Goal: Communication & Community: Answer question/provide support

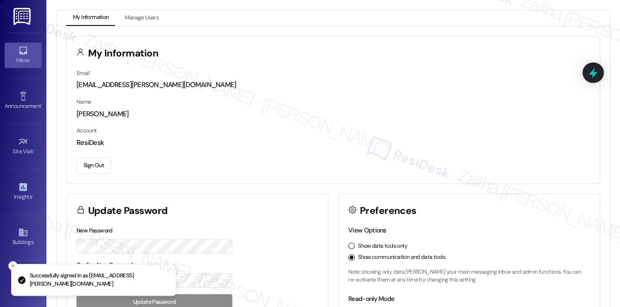
click at [23, 61] on div "Inbox" at bounding box center [23, 60] width 46 height 9
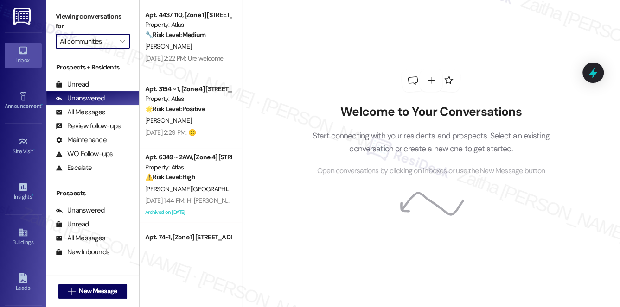
click at [105, 37] on input "All communities" at bounding box center [87, 41] width 55 height 15
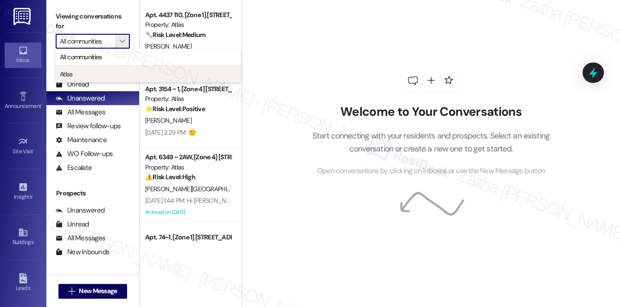
click at [83, 73] on span "Atlas" at bounding box center [148, 74] width 177 height 9
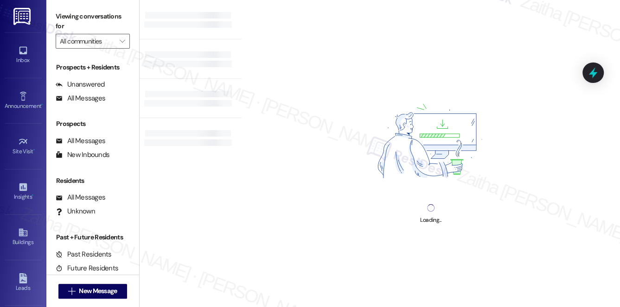
type input "Atlas"
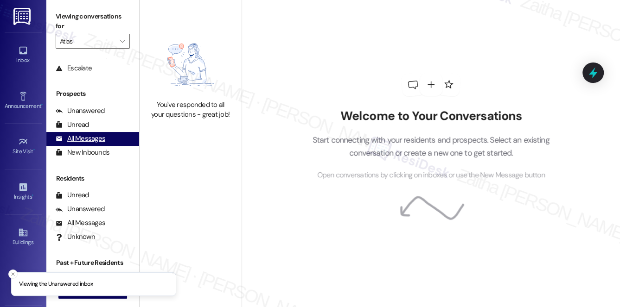
scroll to position [110, 0]
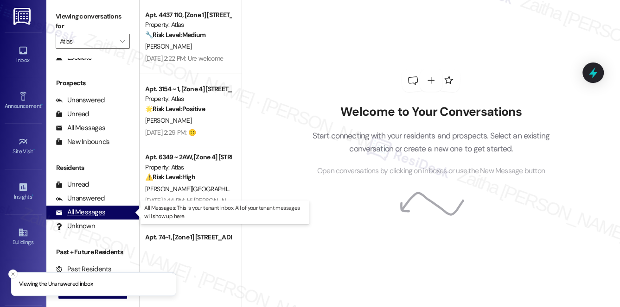
click at [85, 214] on div "All Messages" at bounding box center [81, 213] width 50 height 10
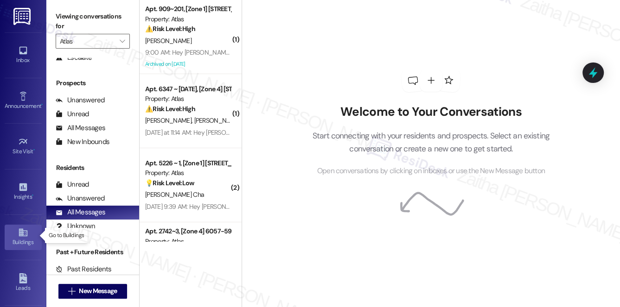
click at [25, 238] on div "Buildings" at bounding box center [23, 242] width 46 height 9
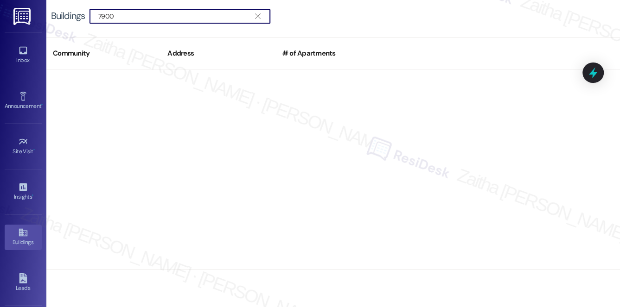
drag, startPoint x: 120, startPoint y: 12, endPoint x: 64, endPoint y: 12, distance: 55.6
click at [63, 13] on div "Buildings  7900 " at bounding box center [165, 16] width 229 height 15
drag, startPoint x: 131, startPoint y: 11, endPoint x: 83, endPoint y: 6, distance: 48.5
click at [83, 6] on div "Buildings  7527 " at bounding box center [332, 16] width 573 height 32
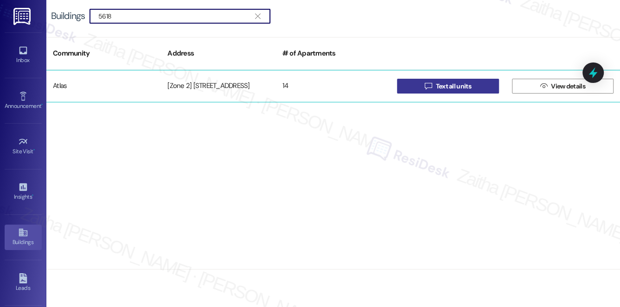
type input "5618"
click at [454, 87] on span "Text all units" at bounding box center [452, 87] width 35 height 10
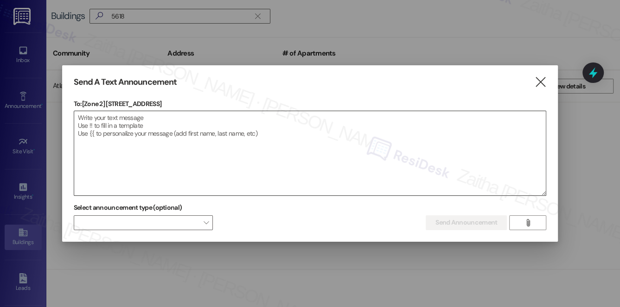
click at [191, 141] on textarea at bounding box center [310, 153] width 472 height 84
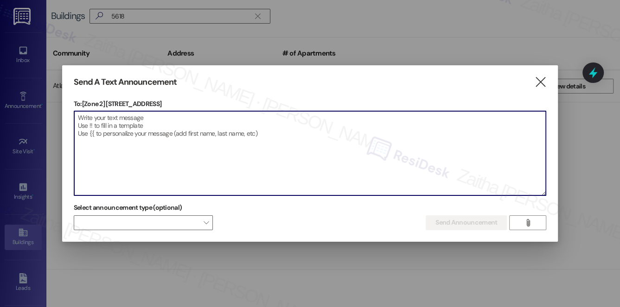
paste textarea "Hello {{first_name}}, Just a heads-up! Our routine pest control service will ta…"
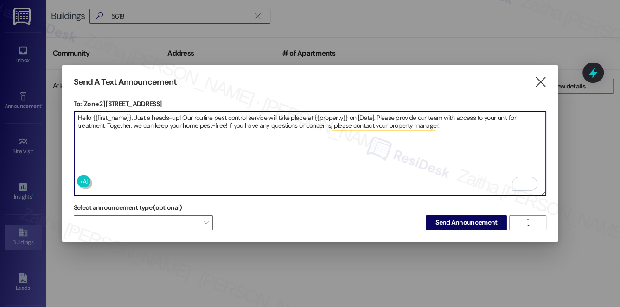
click at [331, 114] on textarea "Hello {{first_name}}, Just a heads-up! Our routine pest control service will ta…" at bounding box center [310, 153] width 472 height 84
paste textarea "5618-20 S MLK Dr"
click at [378, 115] on textarea "Hello {{first_name}}, Just a heads-up! Our routine pest control service will ta…" at bounding box center [310, 153] width 472 height 84
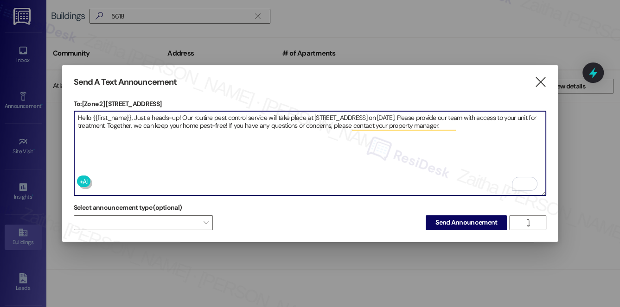
type textarea "Hello {{first_name}}, Just a heads-up! Our routine pest control service will ta…"
click at [476, 218] on span "Send Announcement" at bounding box center [466, 223] width 62 height 10
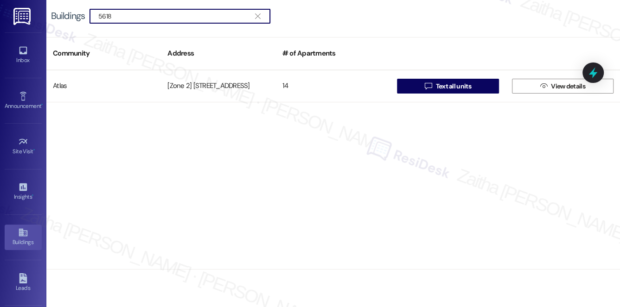
drag, startPoint x: 146, startPoint y: 18, endPoint x: 21, endPoint y: 16, distance: 125.2
click at [21, 16] on div "Inbox Go to Inbox Announcement • Send A Text Announcement Site Visit • Go to Si…" at bounding box center [310, 153] width 620 height 307
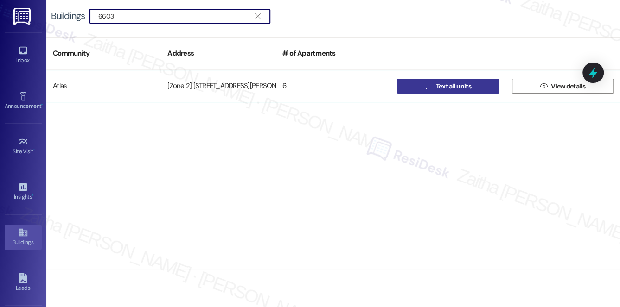
type input "6603"
click at [425, 85] on icon "" at bounding box center [428, 86] width 7 height 7
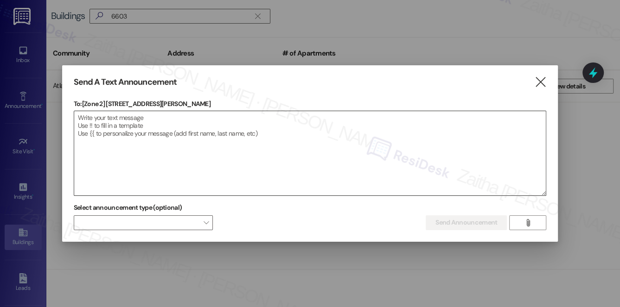
click at [203, 122] on textarea at bounding box center [310, 153] width 472 height 84
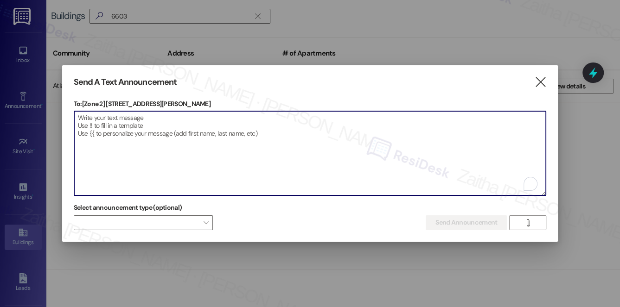
paste textarea "Hello {{first_name}}, Just a heads-up! Our routine pest control service will ta…"
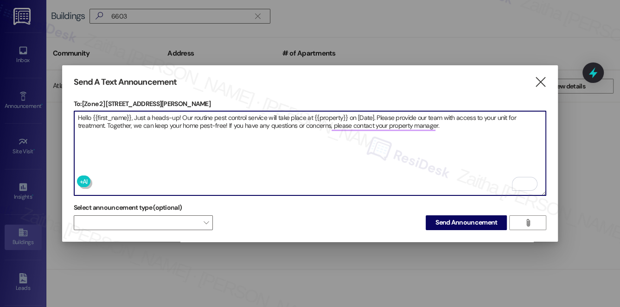
click at [321, 112] on textarea "Hello {{first_name}}, Just a heads-up! Our routine pest control service will ta…" at bounding box center [310, 153] width 472 height 84
click at [322, 112] on textarea "Hello {{first_name}}, Just a heads-up! Our routine pest control service will ta…" at bounding box center [310, 153] width 472 height 84
paste textarea "6603 S Rhodes Ave"
click at [384, 115] on textarea "Hello {{first_name}}, Just a heads-up! Our routine pest control service will ta…" at bounding box center [310, 153] width 472 height 84
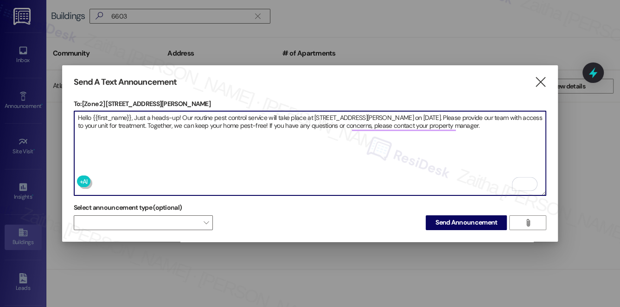
type textarea "Hello {{first_name}}, Just a heads-up! Our routine pest control service will ta…"
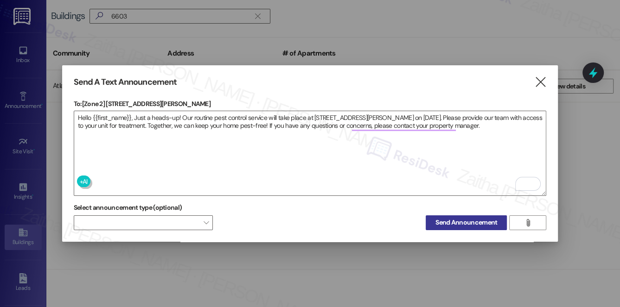
click at [476, 221] on span "Send Announcement" at bounding box center [466, 223] width 62 height 10
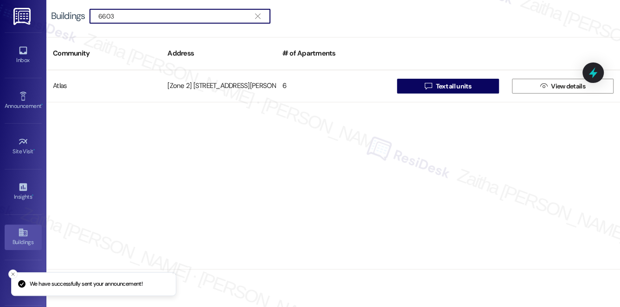
drag, startPoint x: 133, startPoint y: 17, endPoint x: 76, endPoint y: 17, distance: 57.9
click at [76, 17] on div "Buildings  6603 " at bounding box center [165, 16] width 229 height 15
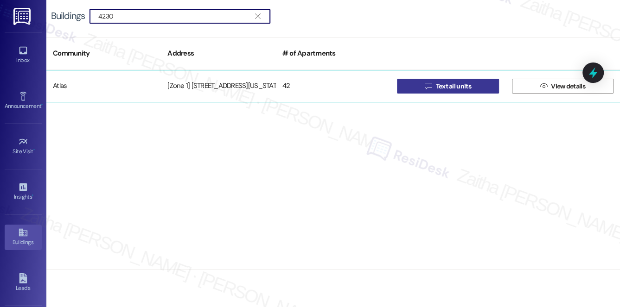
type input "4230"
click at [461, 84] on span "Text all units" at bounding box center [452, 87] width 35 height 10
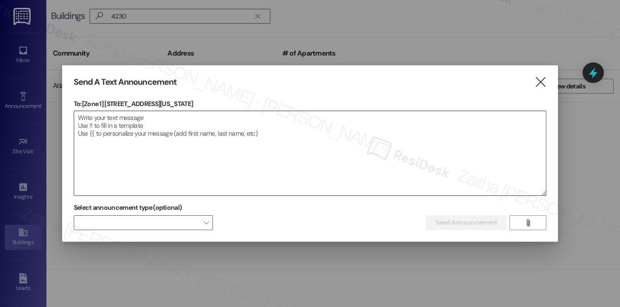
click at [129, 125] on textarea at bounding box center [310, 153] width 472 height 84
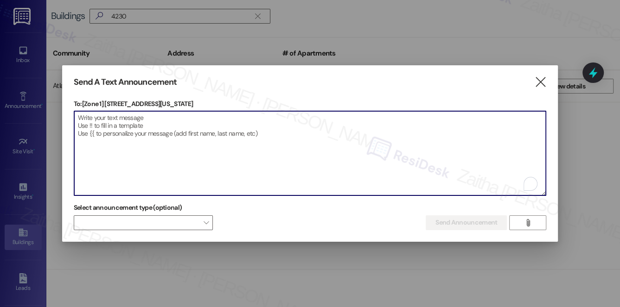
paste textarea "Hello {{first_name}}, Just a heads-up! Our routine pest control service will ta…"
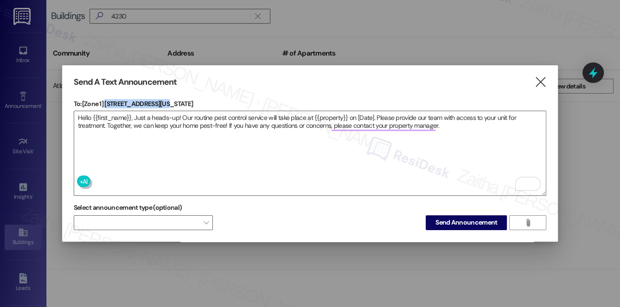
drag, startPoint x: 106, startPoint y: 104, endPoint x: 172, endPoint y: 105, distance: 66.3
click at [172, 105] on p "To: [Zone 1] 4230 S Michigan Ave" at bounding box center [310, 103] width 473 height 9
copy p "4230 S Michigan Ave"
click at [324, 115] on textarea "Hello {{first_name}}, Just a heads-up! Our routine pest control service will ta…" at bounding box center [310, 153] width 472 height 84
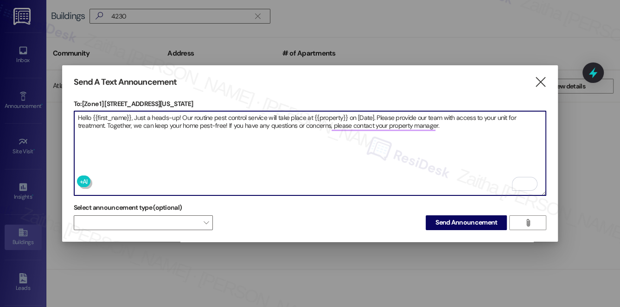
click at [324, 115] on textarea "Hello {{first_name}}, Just a heads-up! Our routine pest control service will ta…" at bounding box center [310, 153] width 472 height 84
paste textarea "4230 S Michigan Ave"
click at [387, 118] on textarea "Hello {{first_name}}, Just a heads-up! Our routine pest control service will ta…" at bounding box center [310, 153] width 472 height 84
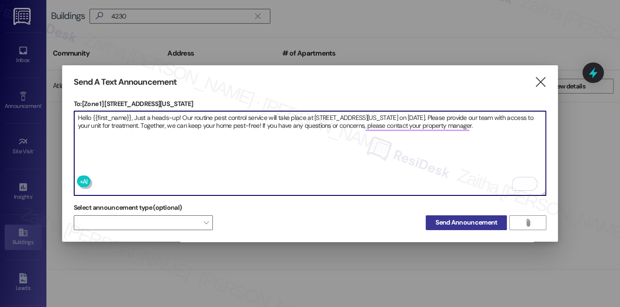
type textarea "Hello {{first_name}}, Just a heads-up! Our routine pest control service will ta…"
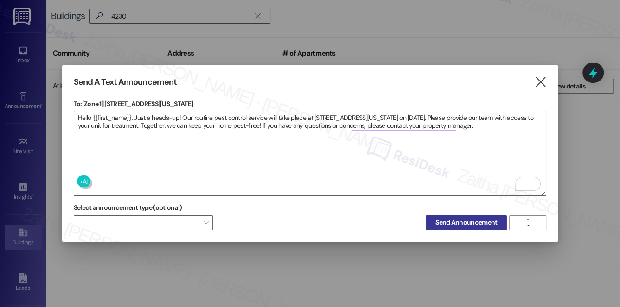
click at [461, 218] on span "Send Announcement" at bounding box center [466, 223] width 62 height 10
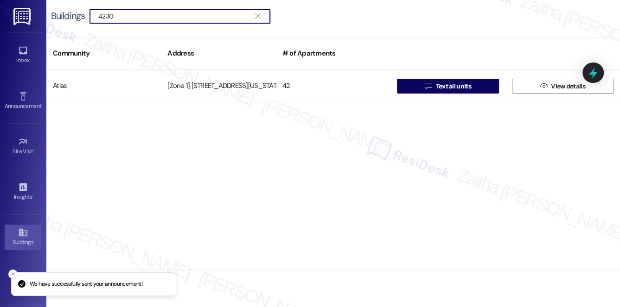
drag, startPoint x: 130, startPoint y: 15, endPoint x: 74, endPoint y: 15, distance: 55.6
click at [74, 15] on div "Buildings  4230 " at bounding box center [165, 16] width 229 height 15
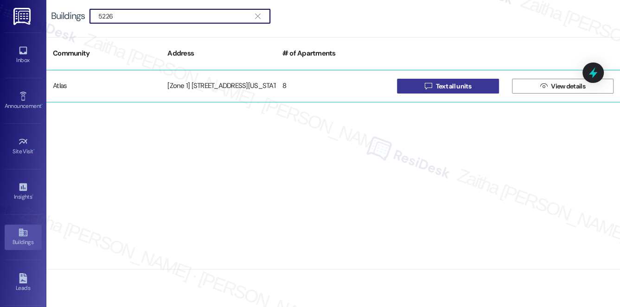
type input "5226"
click at [426, 80] on span " Text all units" at bounding box center [448, 86] width 50 height 14
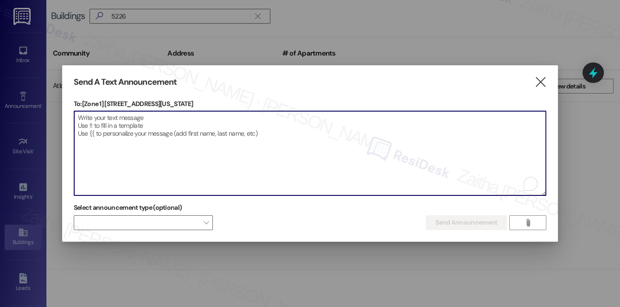
click at [174, 121] on textarea "To enrich screen reader interactions, please activate Accessibility in Grammarl…" at bounding box center [310, 153] width 472 height 84
paste textarea "Hello {{first_name}}, Just a heads-up! Our routine pest control service will ta…"
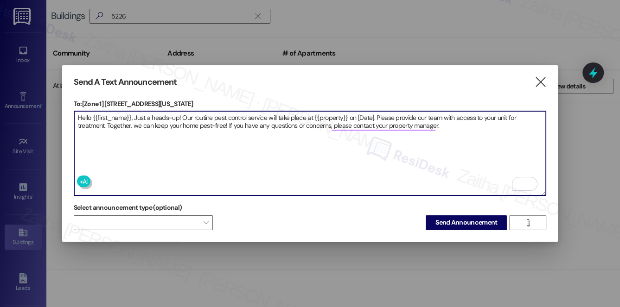
click at [323, 116] on textarea "Hello {{first_name}}, Just a heads-up! Our routine pest control service will ta…" at bounding box center [310, 153] width 472 height 84
paste textarea "5226-28 S Michigan Ave"
click at [395, 114] on textarea "Hello {{first_name}}, Just a heads-up! Our routine pest control service will ta…" at bounding box center [310, 153] width 472 height 84
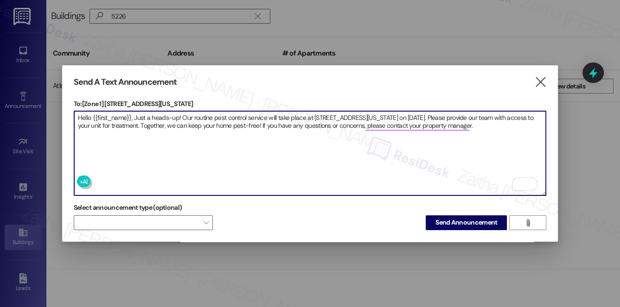
type textarea "Hello {{first_name}}, Just a heads-up! Our routine pest control service will ta…"
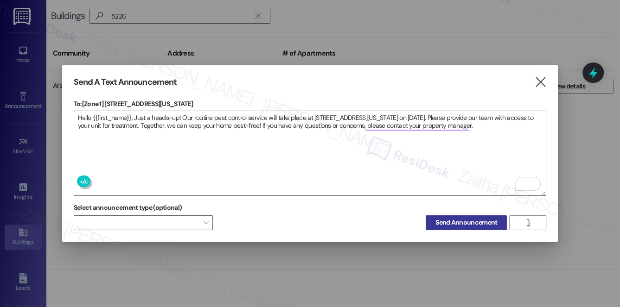
click at [464, 224] on span "Send Announcement" at bounding box center [466, 223] width 62 height 10
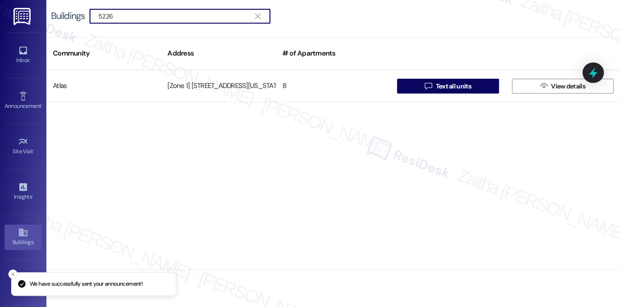
drag, startPoint x: 130, startPoint y: 15, endPoint x: 58, endPoint y: 9, distance: 72.6
click at [58, 9] on div "Buildings  5226 " at bounding box center [165, 16] width 229 height 15
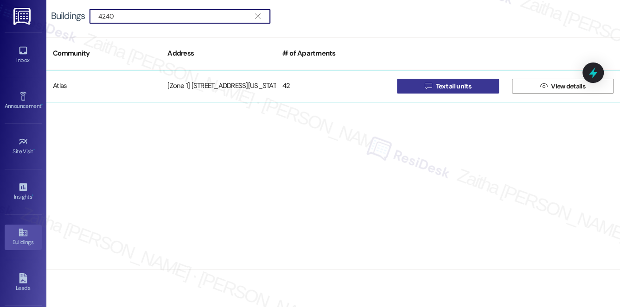
type input "4240"
click at [452, 84] on span "Text all units" at bounding box center [452, 87] width 35 height 10
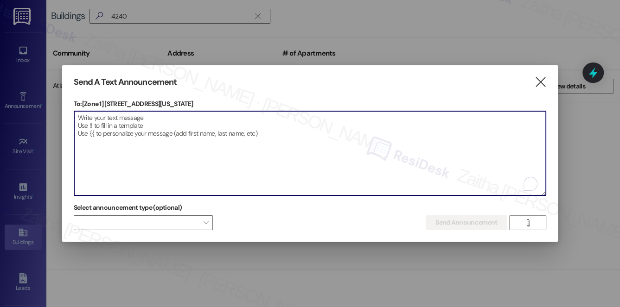
click at [197, 124] on textarea "To enrich screen reader interactions, please activate Accessibility in Grammarl…" at bounding box center [310, 153] width 472 height 84
paste textarea "Hello {{first_name}}, Just a heads-up! Our routine pest control service will ta…"
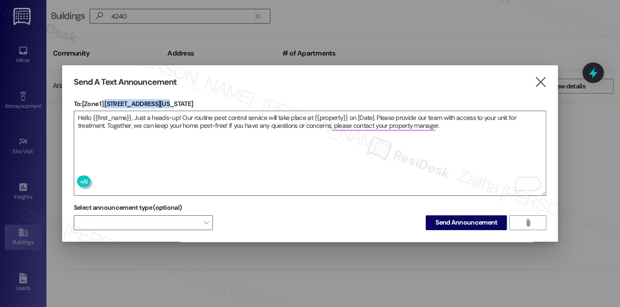
drag, startPoint x: 105, startPoint y: 102, endPoint x: 164, endPoint y: 101, distance: 59.3
click at [164, 101] on p "To: [Zone 1] 4240 S Michigan Ave" at bounding box center [310, 103] width 473 height 9
copy p "4240 S Michigan Ave"
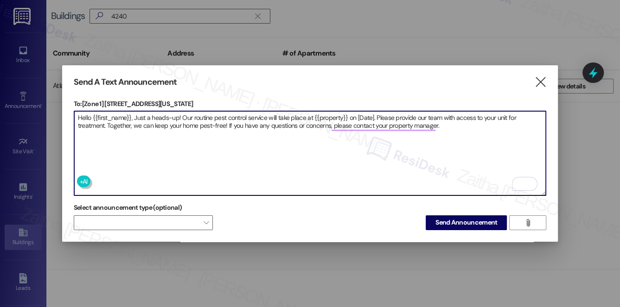
click at [330, 116] on textarea "Hello {{first_name}}, Just a heads-up! Our routine pest control service will ta…" at bounding box center [310, 153] width 472 height 84
paste textarea "4240 S Michigan Ave"
click at [387, 112] on textarea "Hello {{first_name}}, Just a heads-up! Our routine pest control service will ta…" at bounding box center [310, 153] width 472 height 84
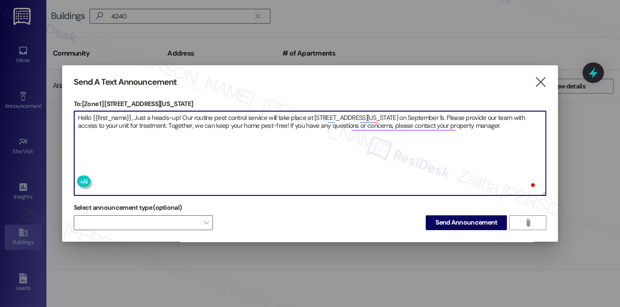
type textarea "Hello {{first_name}}, Just a heads-up! Our routine pest control service will ta…"
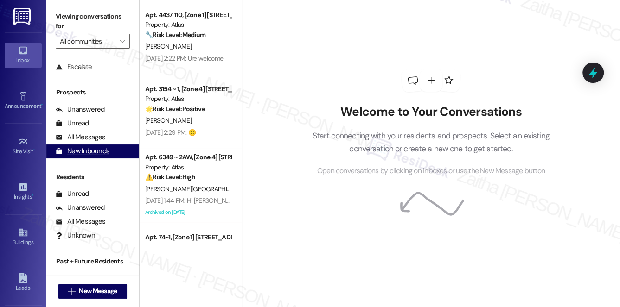
scroll to position [110, 0]
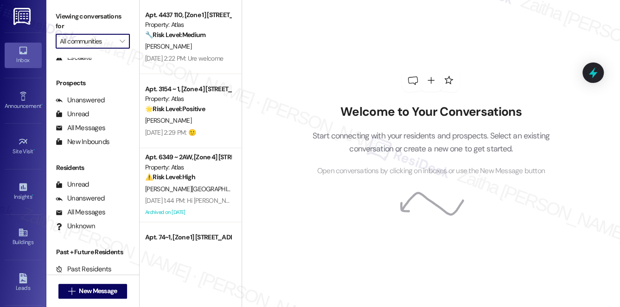
click at [104, 39] on input "All communities" at bounding box center [87, 41] width 55 height 15
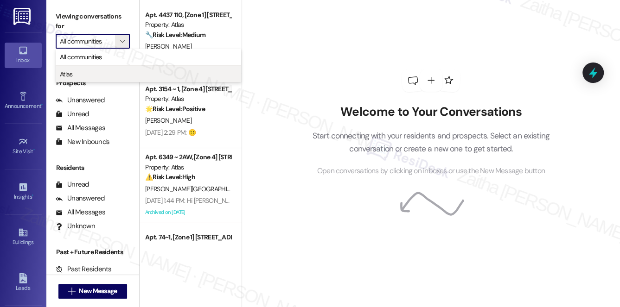
click at [79, 75] on span "Atlas" at bounding box center [148, 74] width 177 height 9
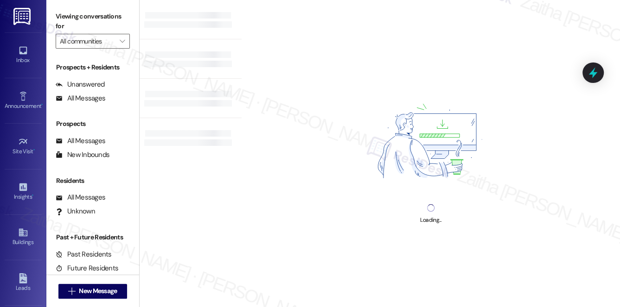
type input "Atlas"
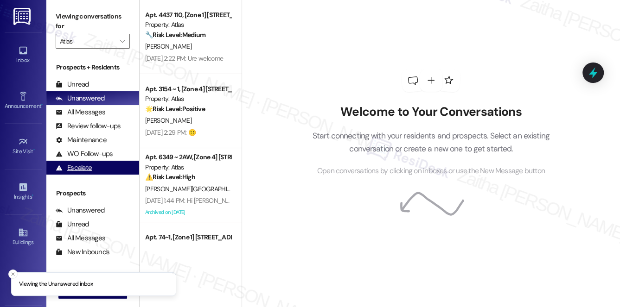
scroll to position [42, 0]
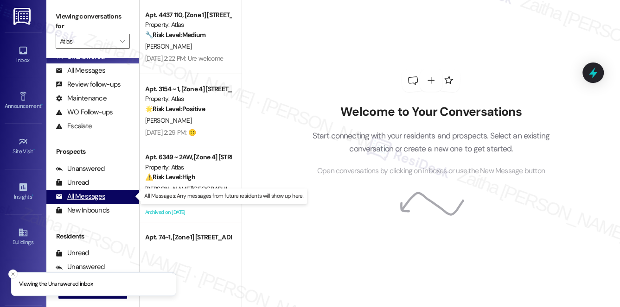
click at [92, 197] on div "All Messages" at bounding box center [81, 197] width 50 height 10
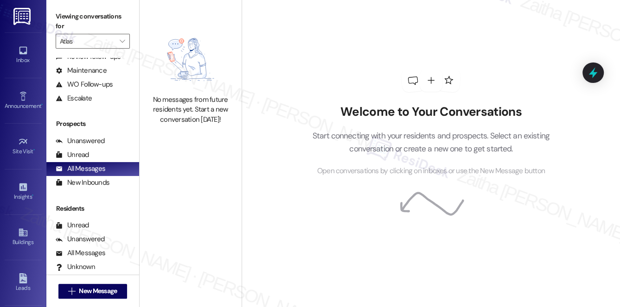
scroll to position [110, 0]
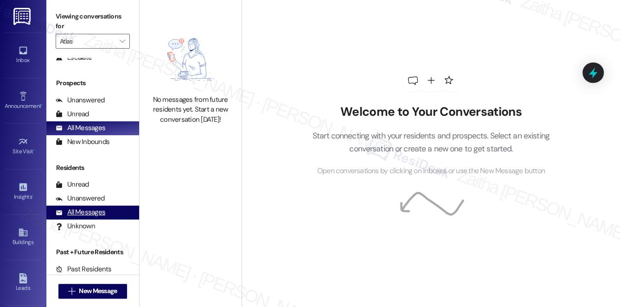
click at [89, 209] on div "All Messages" at bounding box center [81, 213] width 50 height 10
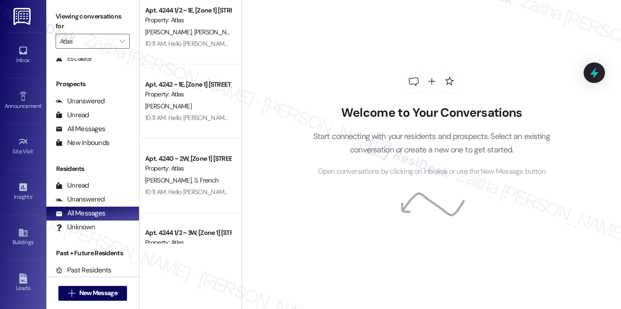
scroll to position [109, 0]
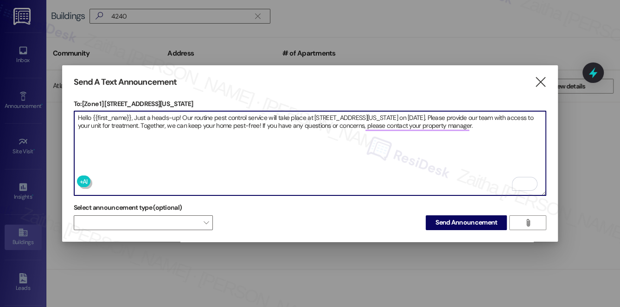
type textarea "Hello {{first_name}}, Just a heads-up! Our routine pest control service will ta…"
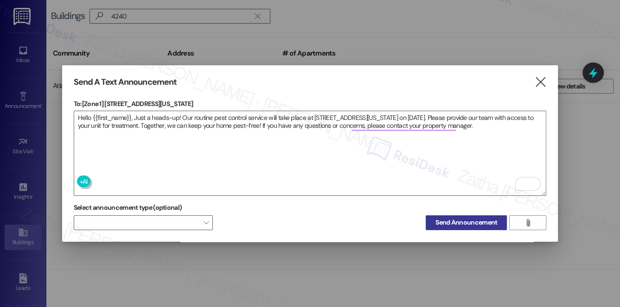
click at [463, 220] on span "Send Announcement" at bounding box center [466, 223] width 62 height 10
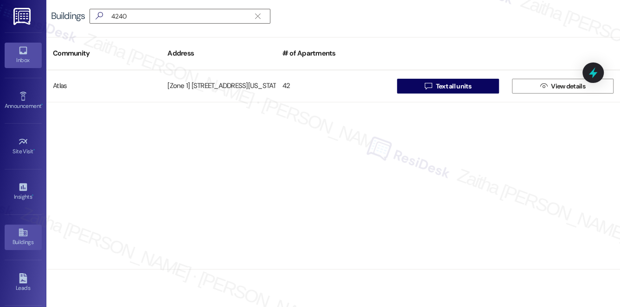
click at [22, 55] on icon at bounding box center [23, 50] width 10 height 10
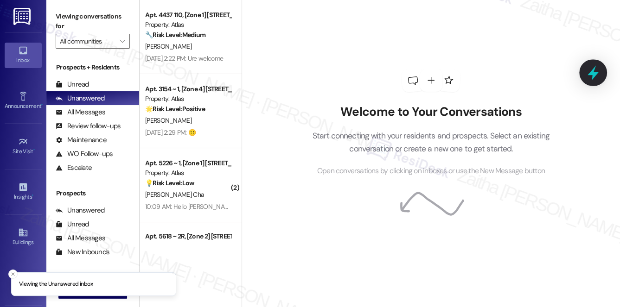
click at [587, 74] on icon at bounding box center [593, 73] width 16 height 16
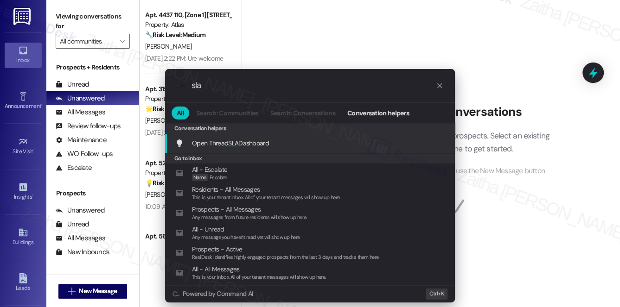
type input "sla"
click at [256, 145] on span "Open Thread SLA Dashboard" at bounding box center [230, 143] width 77 height 8
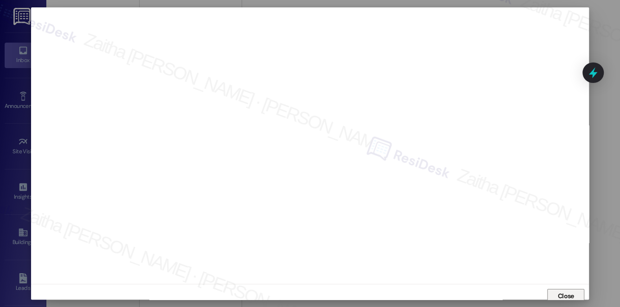
click at [565, 293] on span "Close" at bounding box center [566, 297] width 16 height 10
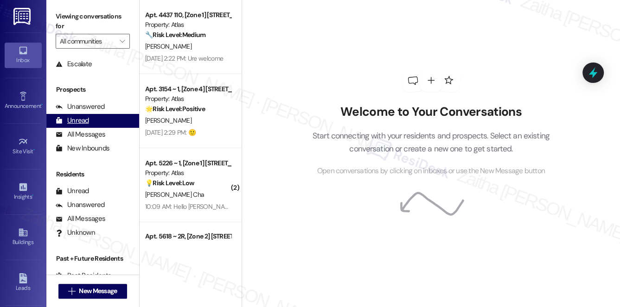
scroll to position [110, 0]
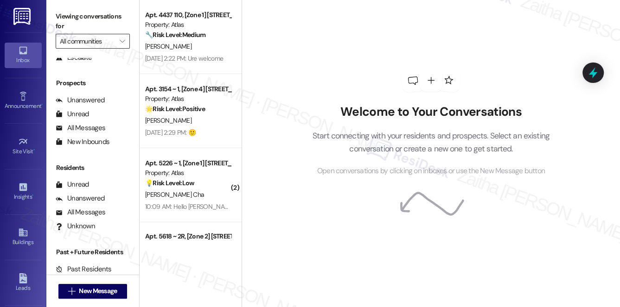
click at [112, 38] on input "All communities" at bounding box center [87, 41] width 55 height 15
click at [332, 70] on div "Welcome to Your Conversations Start connecting with your residents and prospect…" at bounding box center [431, 123] width 278 height 246
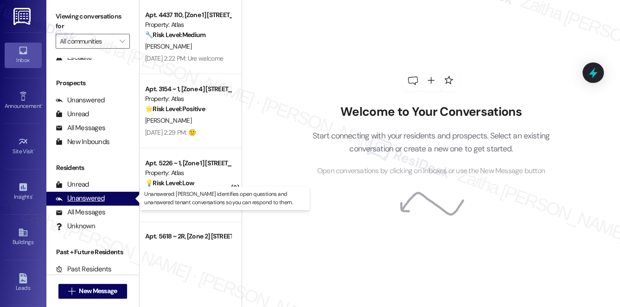
click at [92, 198] on div "Unanswered" at bounding box center [80, 199] width 49 height 10
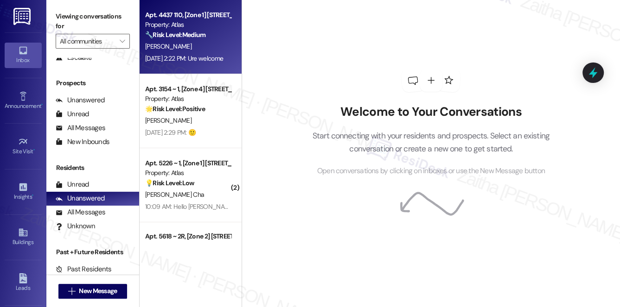
click at [211, 64] on div "Aug 22, 2025 at 2:22 PM: Ure welcome Aug 22, 2025 at 2:22 PM: Ure welcome" at bounding box center [188, 59] width 88 height 12
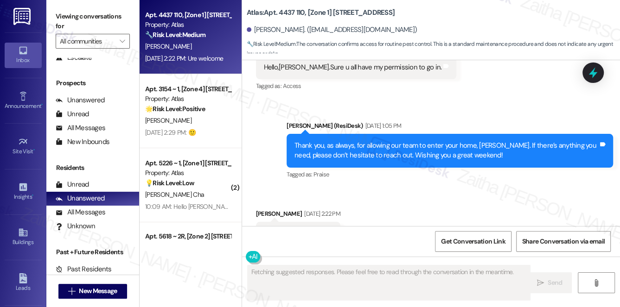
scroll to position [3946, 0]
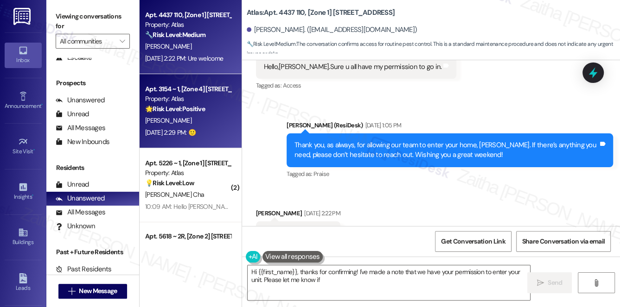
type textarea "Hi {{first_name}}, thanks for confirming! I've made a note that we have your pe…"
click at [216, 117] on div "J. Mcclendon" at bounding box center [188, 121] width 88 height 12
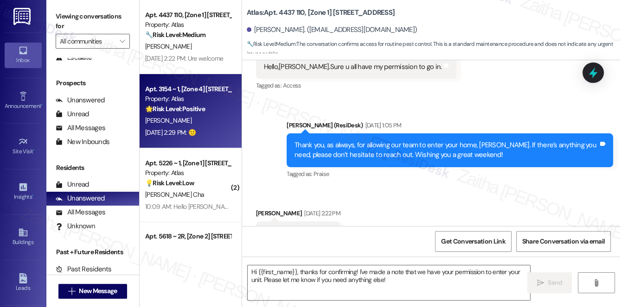
type textarea "Fetching suggested responses. Please feel free to read through the conversation…"
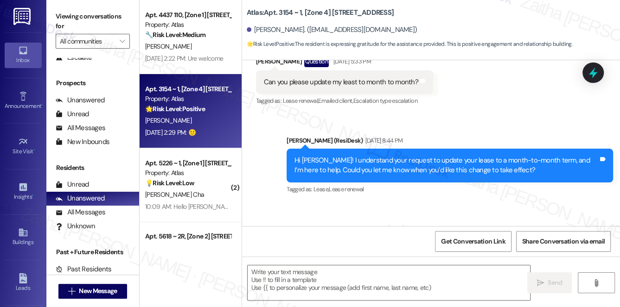
type textarea "Fetching suggested responses. Please feel free to read through the conversation…"
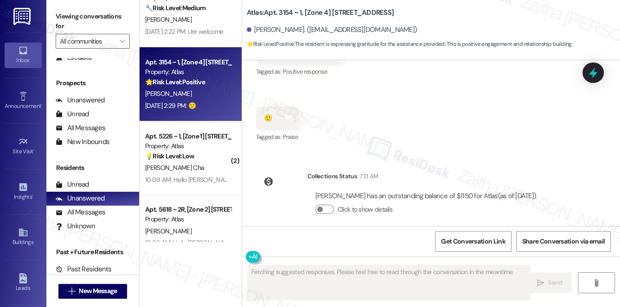
scroll to position [84, 0]
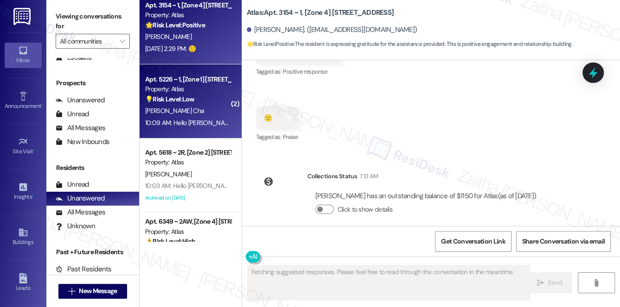
click at [215, 111] on div "[PERSON_NAME] Cha" at bounding box center [188, 111] width 88 height 12
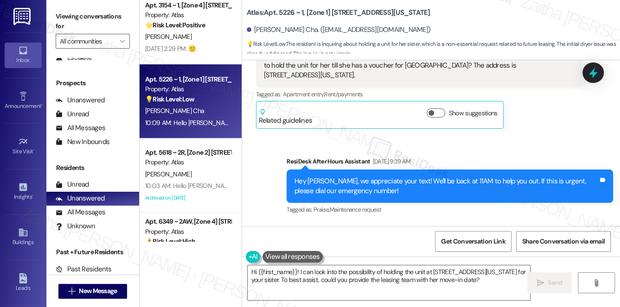
scroll to position [1378, 0]
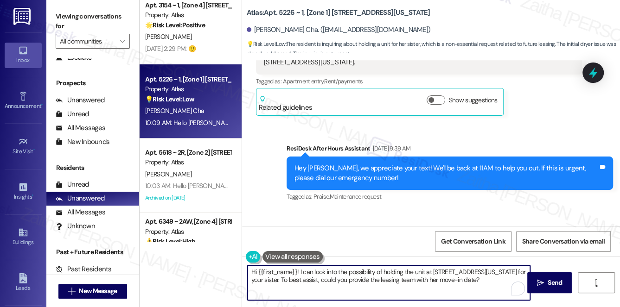
click at [296, 272] on textarea "Hi {{first_name}}! I can look into the possibility of holding the unit at 5228 …" at bounding box center [389, 283] width 283 height 35
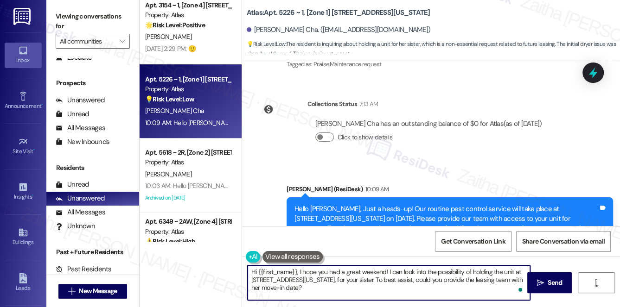
scroll to position [1702, 0]
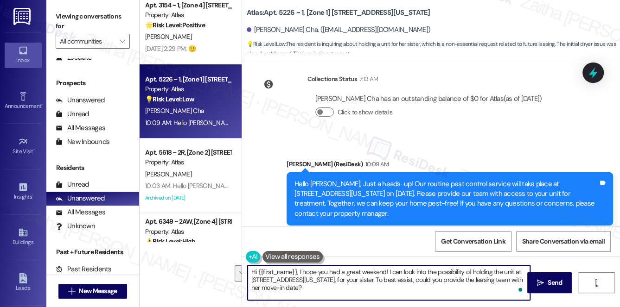
drag, startPoint x: 370, startPoint y: 280, endPoint x: 381, endPoint y: 289, distance: 13.5
click at [381, 289] on textarea "Hi {{first_name}}, I hope you had a great weekend! I can look into the possibil…" at bounding box center [389, 283] width 283 height 35
type textarea "Hi {{first_name}}, I hope you had a great weekend! I can look into the possibil…"
click at [544, 279] on span " Send" at bounding box center [549, 283] width 29 height 10
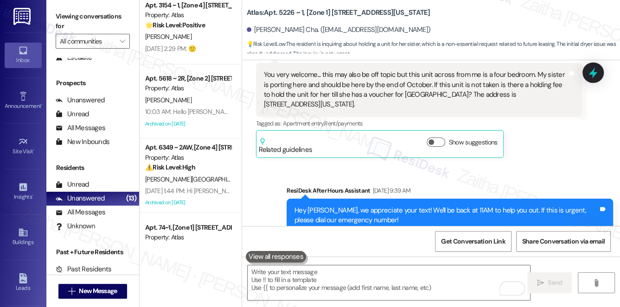
scroll to position [1294, 0]
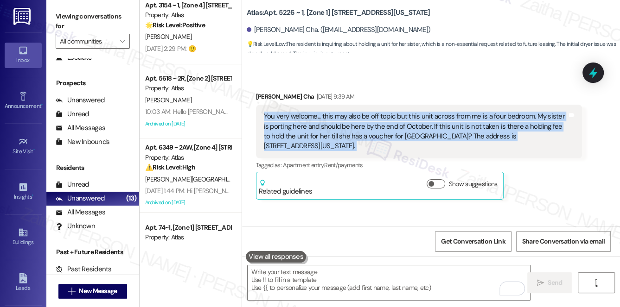
drag, startPoint x: 260, startPoint y: 108, endPoint x: 581, endPoint y: 128, distance: 321.4
click at [581, 128] on div "Received via SMS Markela Weaver Cha Aug 30, 2025 at 9:39 AM You very welcome...…" at bounding box center [419, 145] width 340 height 121
copy div "You very welcome... this may also be off topic but this unit across from me is …"
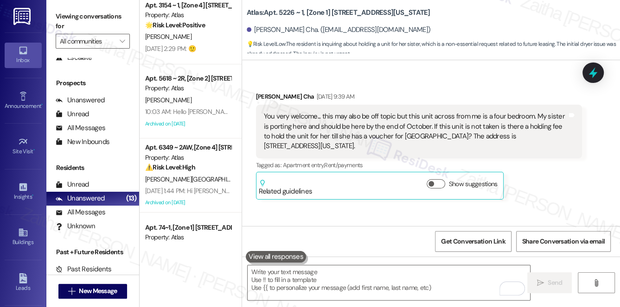
click at [528, 85] on div "Received via SMS Markela Weaver Cha Aug 30, 2025 at 9:39 AM You very welcome...…" at bounding box center [419, 145] width 340 height 121
click at [597, 73] on icon at bounding box center [592, 73] width 11 height 14
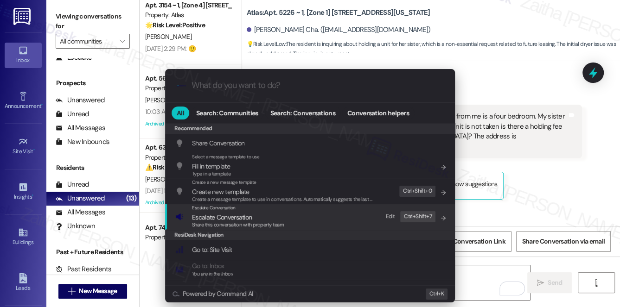
click at [247, 218] on span "Escalate Conversation" at bounding box center [222, 217] width 60 height 8
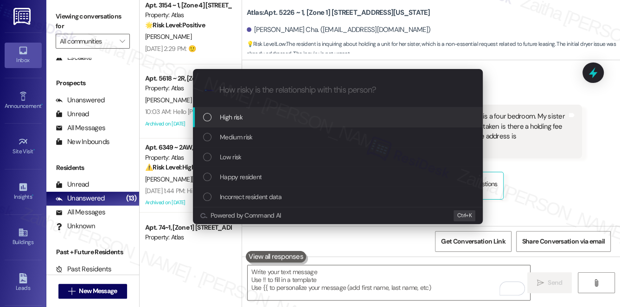
click at [234, 119] on span "High risk" at bounding box center [231, 117] width 23 height 10
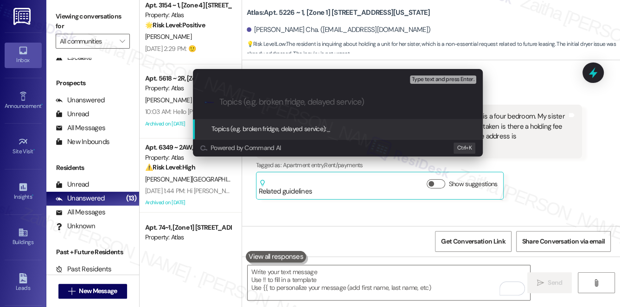
paste input "Inquiry About Holding the Unit at 5228 S Michigan Ave"
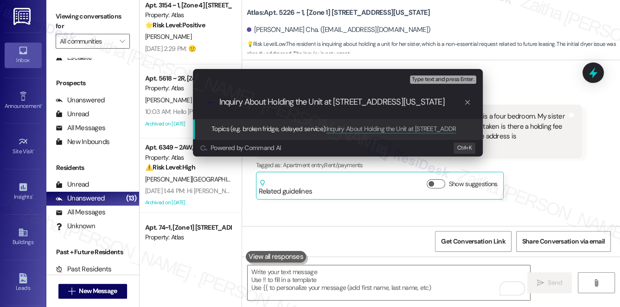
type input "Inquiry About Holding the Unit at 5228 S Michigan Ave Unit 1S"
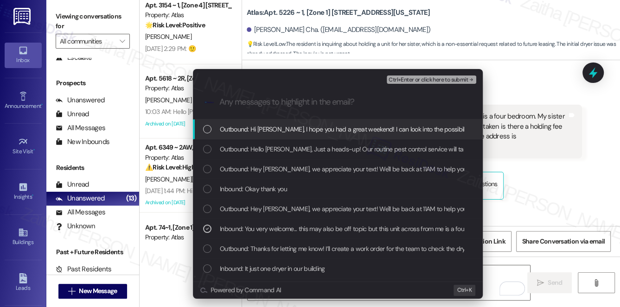
click at [416, 83] on span "Ctrl+Enter or click here to submit" at bounding box center [427, 80] width 79 height 6
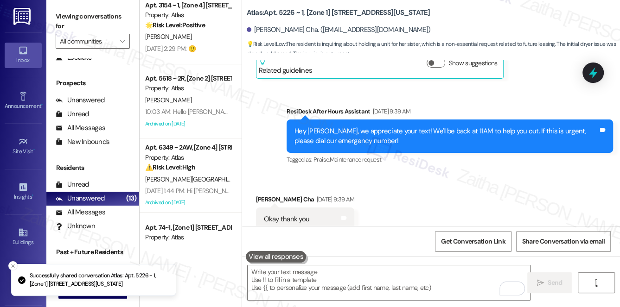
scroll to position [1420, 0]
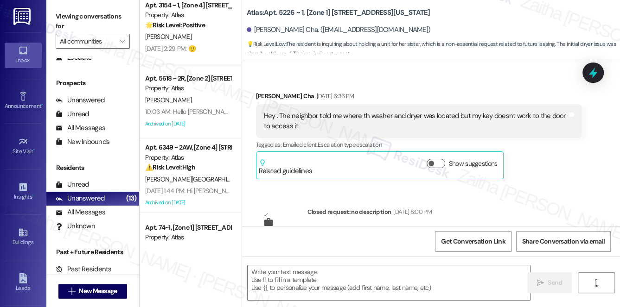
type textarea "Fetching suggested responses. Please feel free to read through the conversation…"
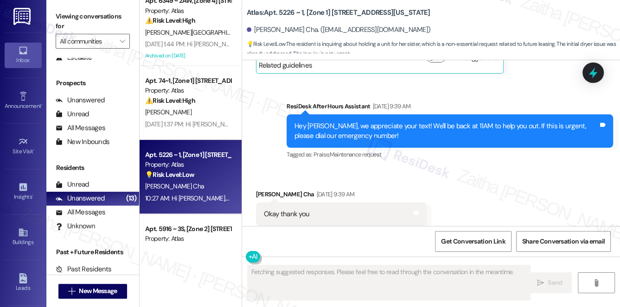
scroll to position [253, 0]
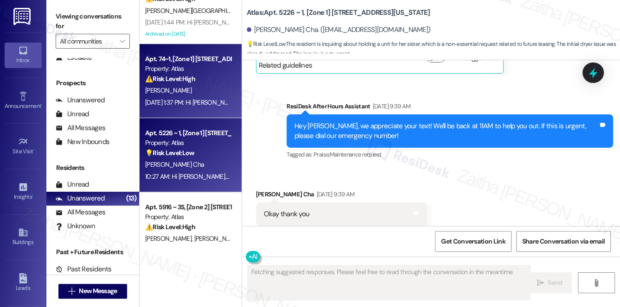
click at [203, 94] on div "Z. Hunter" at bounding box center [188, 91] width 88 height 12
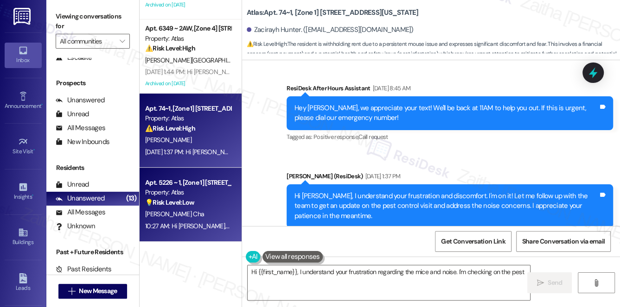
scroll to position [168, 0]
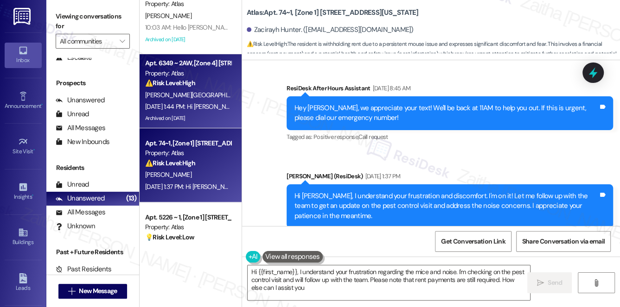
type textarea "Hi {{first_name}}, I understand your frustration regarding the mice and noise. …"
click at [195, 85] on strong "⚠️ Risk Level: High" at bounding box center [170, 83] width 50 height 8
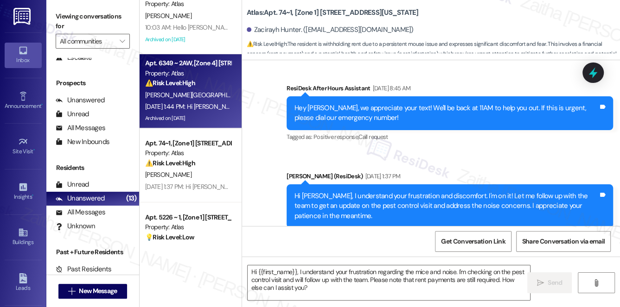
type textarea "Fetching suggested responses. Please feel free to read through the conversation…"
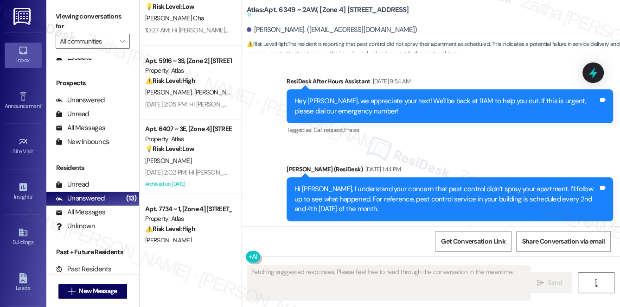
scroll to position [463, 0]
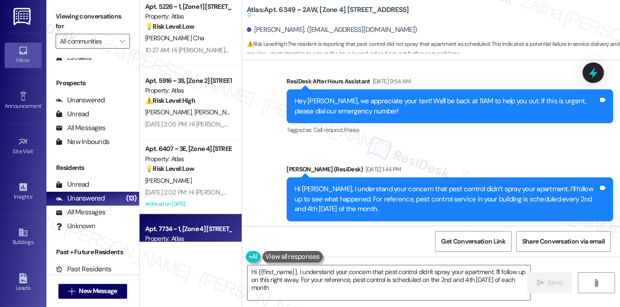
type textarea "Hi {{first_name}}, I understand your concern that pest control didn't spray you…"
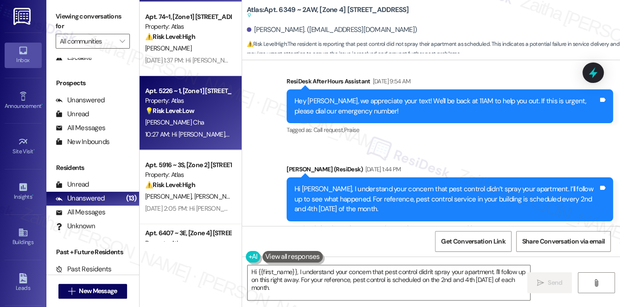
click at [216, 118] on div "[PERSON_NAME] Cha" at bounding box center [188, 123] width 88 height 12
type textarea "Fetching suggested responses. Please feel free to read through the conversation…"
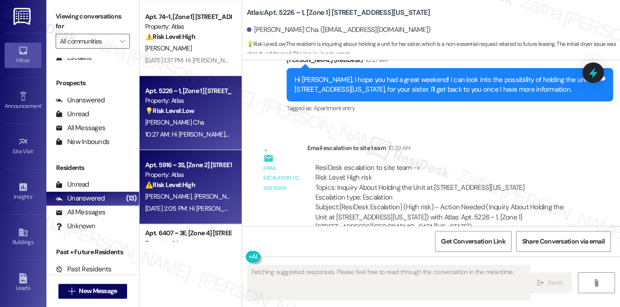
scroll to position [337, 0]
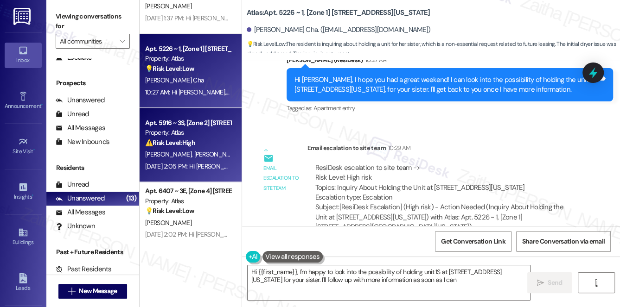
type textarea "Hi {{first_name}}, I'm happy to look into the possibility of holding unit 1S at…"
click at [198, 147] on div "⚠️ Risk Level: High The resident indicates that the gas company has arrived for…" at bounding box center [188, 143] width 86 height 10
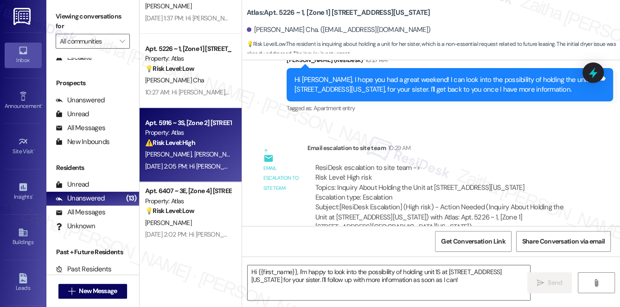
type textarea "Fetching suggested responses. Please feel free to read through the conversation…"
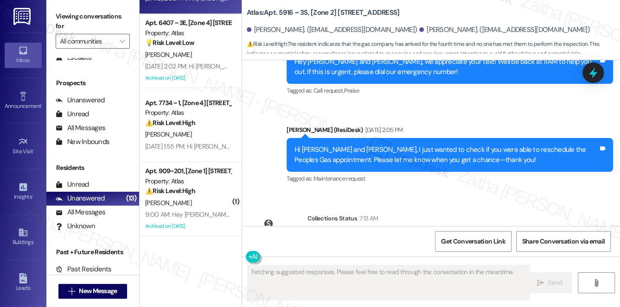
scroll to position [4727, 0]
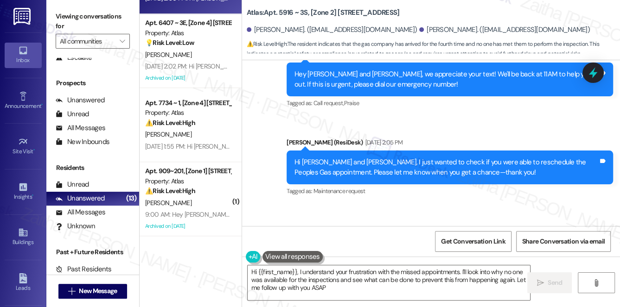
type textarea "Hi {{first_name}}, I understand your frustration with the missed appointments. …"
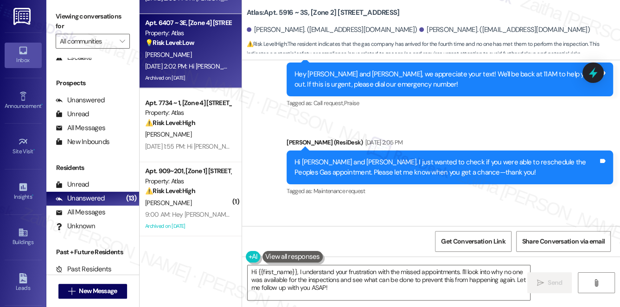
click at [221, 42] on div "💡 Risk Level: Low The resident is requesting contact information for their prop…" at bounding box center [188, 43] width 86 height 10
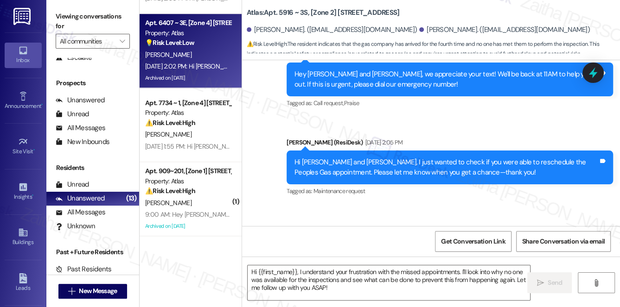
type textarea "Fetching suggested responses. Please feel free to read through the conversation…"
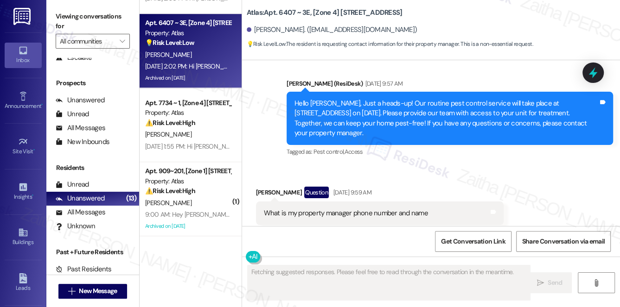
scroll to position [82, 0]
click at [429, 247] on button "Hide Suggestions" at bounding box center [437, 251] width 19 height 9
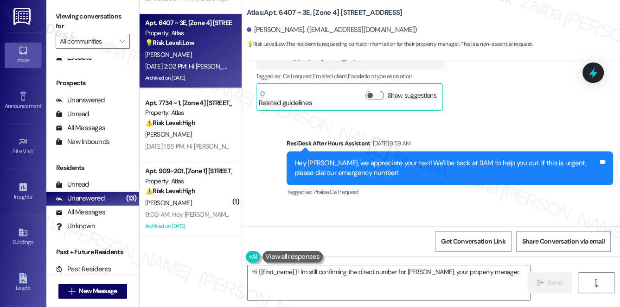
scroll to position [5555, 0]
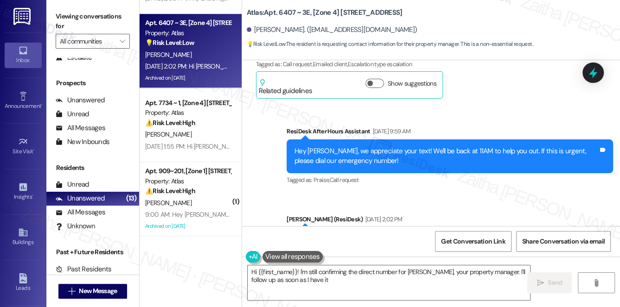
type textarea "Hi {{first_name}}! I'm still confirming the direct number for Jessica H., your …"
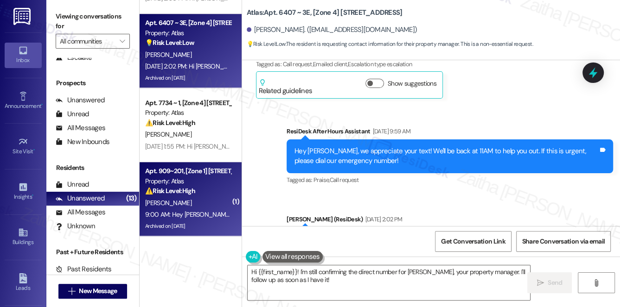
click at [207, 203] on div "S. Lewis" at bounding box center [188, 203] width 88 height 12
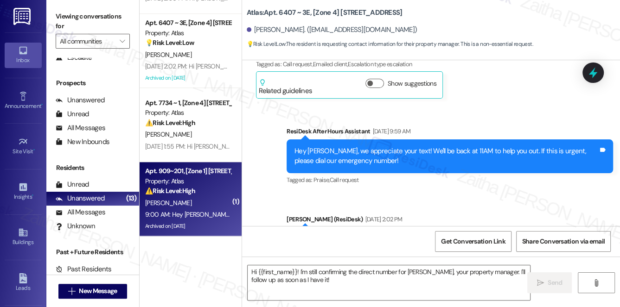
type textarea "Fetching suggested responses. Please feel free to read through the conversation…"
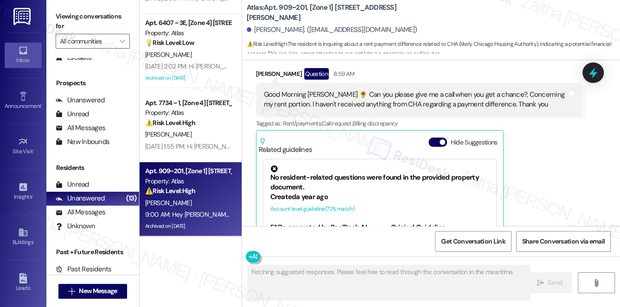
scroll to position [5130, 0]
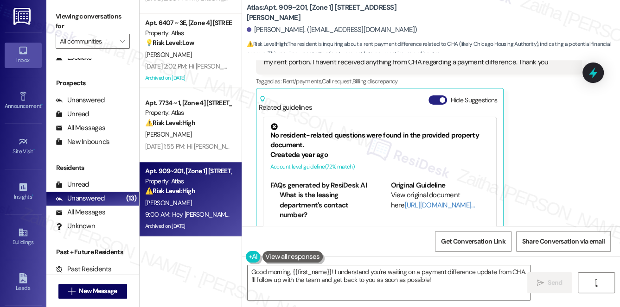
click at [435, 95] on button "Hide Suggestions" at bounding box center [437, 99] width 19 height 9
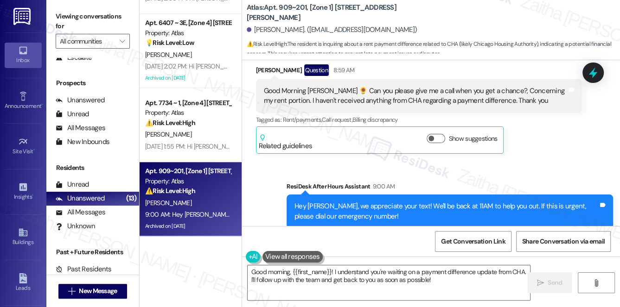
scroll to position [4965, 0]
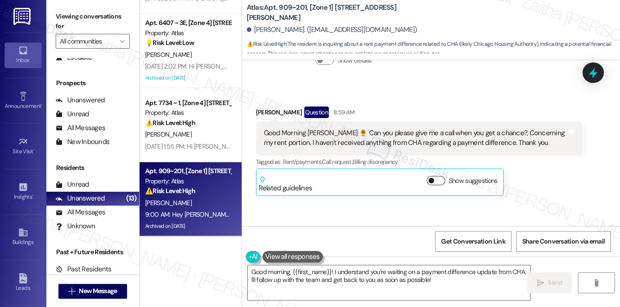
click at [441, 176] on button "Show suggestions" at bounding box center [435, 180] width 19 height 9
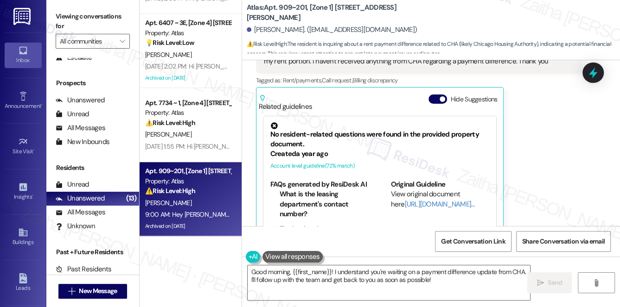
scroll to position [5049, 0]
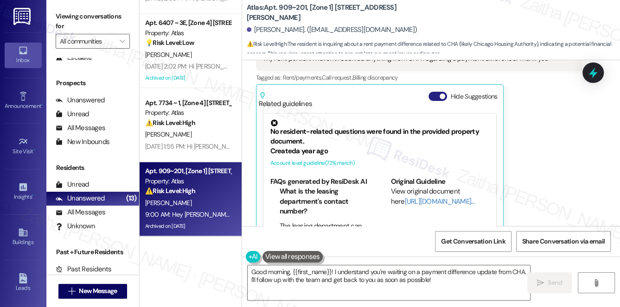
click at [438, 92] on button "Hide Suggestions" at bounding box center [437, 96] width 19 height 9
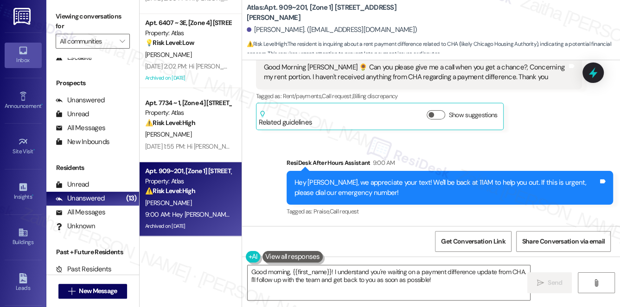
scroll to position [5007, 0]
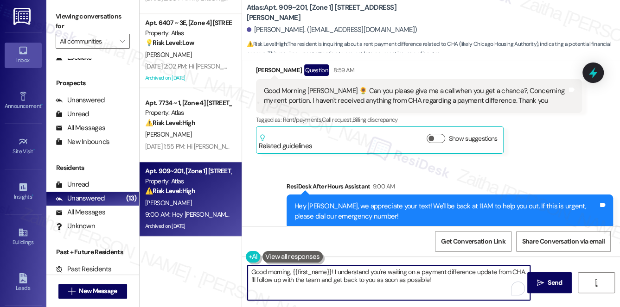
click at [408, 279] on textarea "Good morning, {{first_name}}! I understand you're waiting on a payment differen…" at bounding box center [389, 283] width 283 height 35
drag, startPoint x: 524, startPoint y: 272, endPoint x: 515, endPoint y: 277, distance: 10.2
click at [524, 272] on textarea "Good morning, {{first_name}}! I understand you're waiting on a payment differen…" at bounding box center [389, 283] width 283 height 35
paste textarea "Unfortunately, my number is not set up for calls"
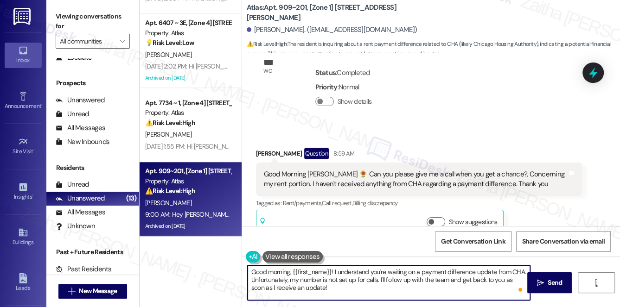
scroll to position [4922, 0]
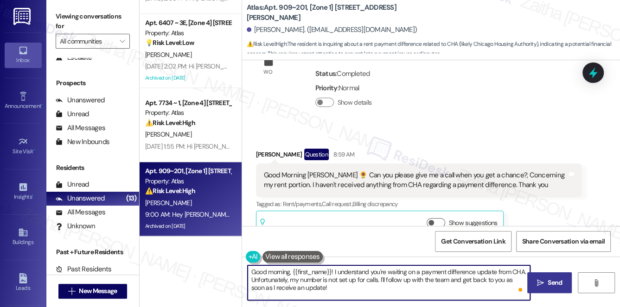
type textarea "Good morning, {{first_name}}! I understand you're waiting on a payment differen…"
drag, startPoint x: 555, startPoint y: 283, endPoint x: 533, endPoint y: 273, distance: 24.1
click at [554, 283] on span "Send" at bounding box center [554, 283] width 14 height 10
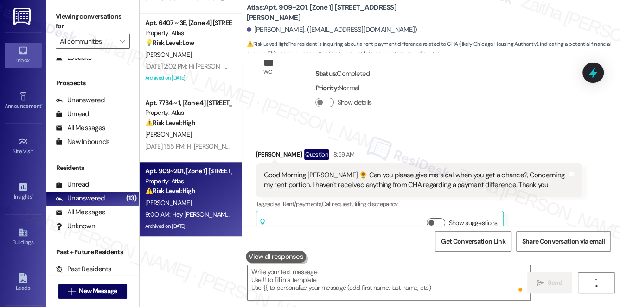
scroll to position [4918, 0]
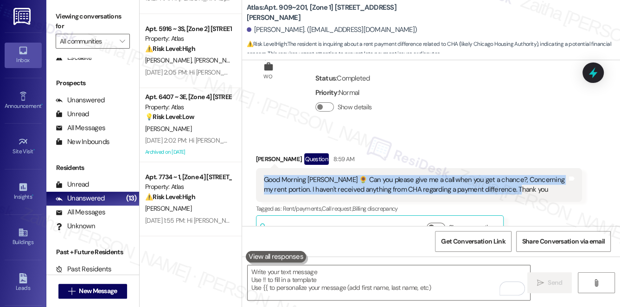
drag, startPoint x: 262, startPoint y: 153, endPoint x: 534, endPoint y: 165, distance: 271.9
click at [534, 175] on div "Good Morning Sarah 🌻 Can you please give me a call when you get a chance?, Conc…" at bounding box center [415, 185] width 305 height 20
copy div "Good Morning Sarah 🌻 Can you please give me a call when you get a chance?, Conc…"
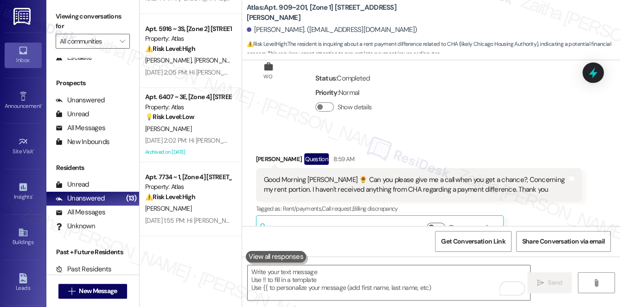
click at [537, 94] on div "Lease started Nov 29, 2023 at 7:00 PM Announcement, sent via SMS Sarah (ResiDes…" at bounding box center [431, 143] width 378 height 166
click at [589, 76] on icon at bounding box center [593, 73] width 16 height 16
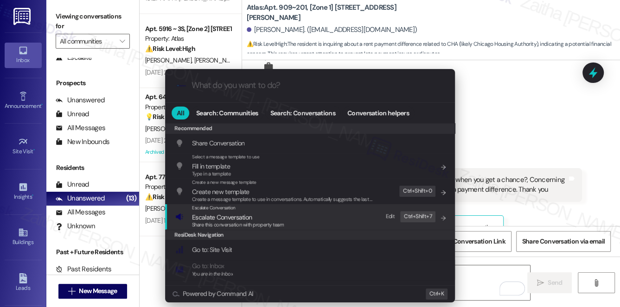
drag, startPoint x: 222, startPoint y: 215, endPoint x: 220, endPoint y: 207, distance: 8.5
click at [221, 215] on span "Escalate Conversation" at bounding box center [222, 217] width 60 height 8
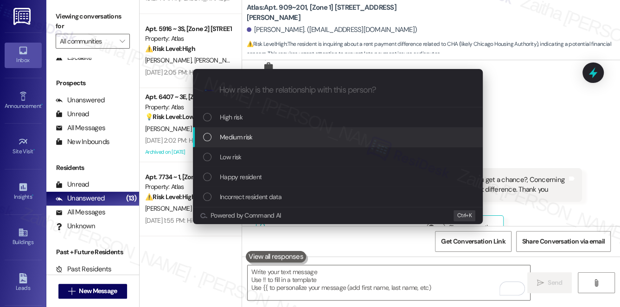
click at [245, 131] on div "Medium risk" at bounding box center [338, 137] width 290 height 20
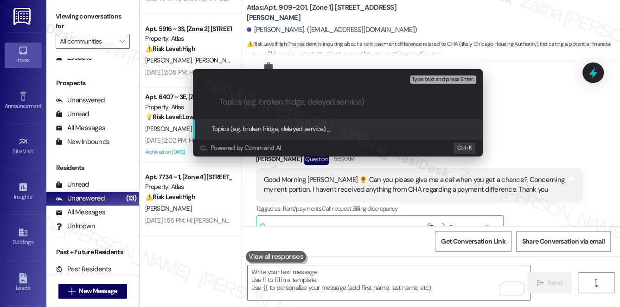
drag, startPoint x: 514, startPoint y: 125, endPoint x: 527, endPoint y: 124, distance: 13.5
click at [523, 125] on div "Escalate Conversation Medium risk Topics (e.g. broken fridge, delayed service) …" at bounding box center [310, 153] width 620 height 307
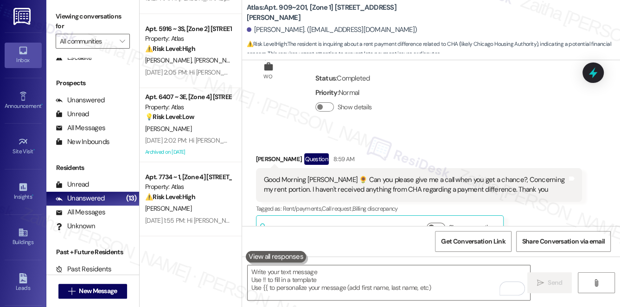
drag, startPoint x: 592, startPoint y: 79, endPoint x: 517, endPoint y: 121, distance: 86.5
click at [591, 79] on icon at bounding box center [593, 73] width 12 height 12
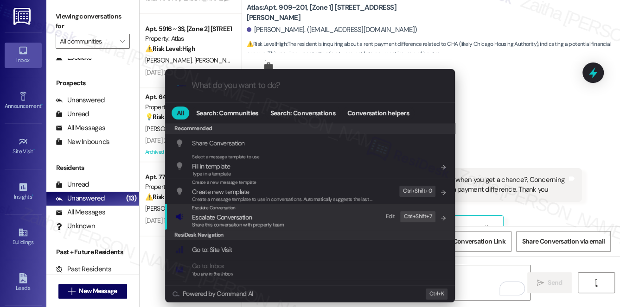
click at [209, 217] on span "Escalate Conversation" at bounding box center [222, 217] width 60 height 8
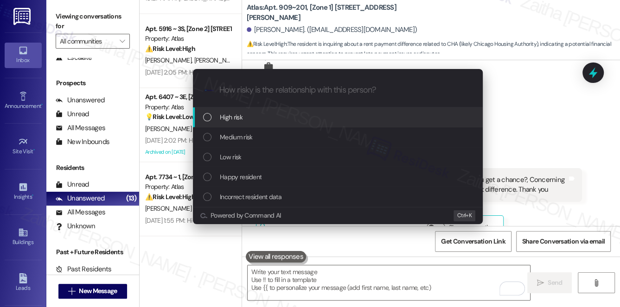
drag, startPoint x: 243, startPoint y: 112, endPoint x: 268, endPoint y: 105, distance: 25.4
click at [244, 112] on div "High risk" at bounding box center [338, 117] width 271 height 10
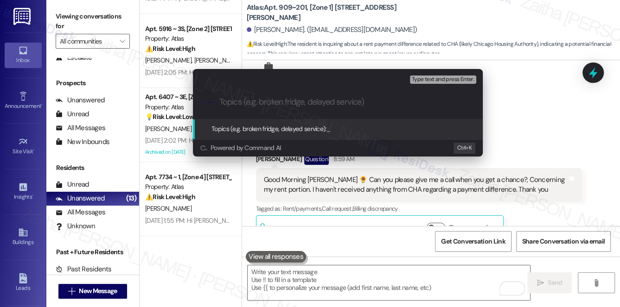
paste input "Request for Call Regarding Rent Portion and CHA Payment Update"
type input "Request for Call Regarding Rent Portion and CHA Payment Update"
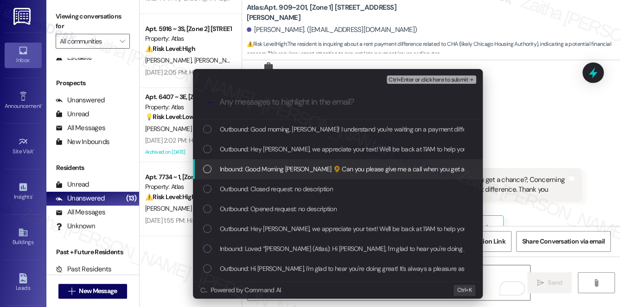
click at [278, 174] on div "Inbound: Good Morning Sarah 🌻 Can you please give me a call when you get a chan…" at bounding box center [338, 169] width 290 height 20
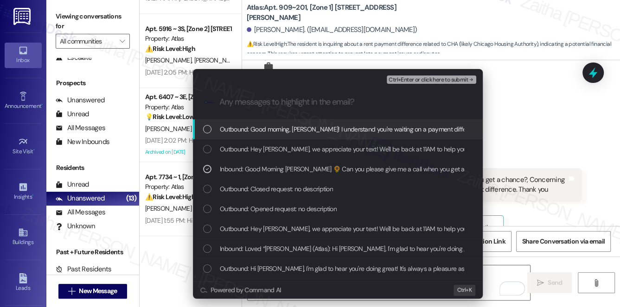
click at [424, 84] on div "Ctrl+Enter or click here to submit" at bounding box center [432, 80] width 91 height 12
click at [425, 78] on span "Ctrl+Enter or click here to submit" at bounding box center [427, 80] width 79 height 6
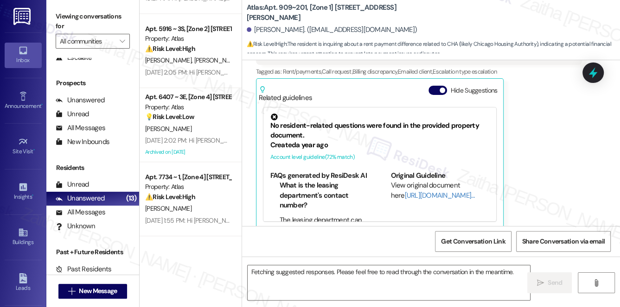
scroll to position [5041, 0]
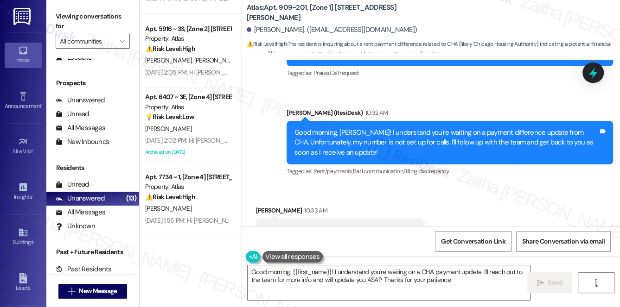
type textarea "Good morning, {{first_name}}! I understand you're waiting on a CHA payment upda…"
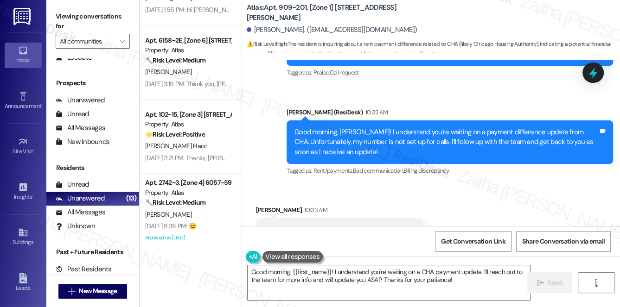
scroll to position [723, 0]
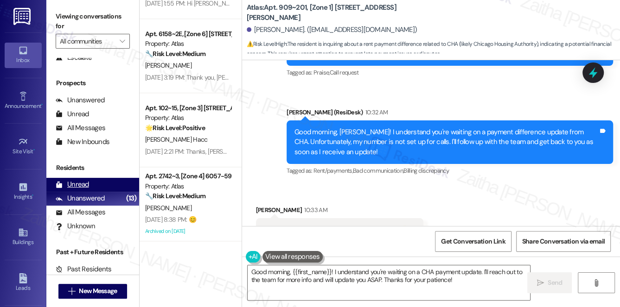
click at [94, 182] on div "Unread (0)" at bounding box center [92, 185] width 93 height 14
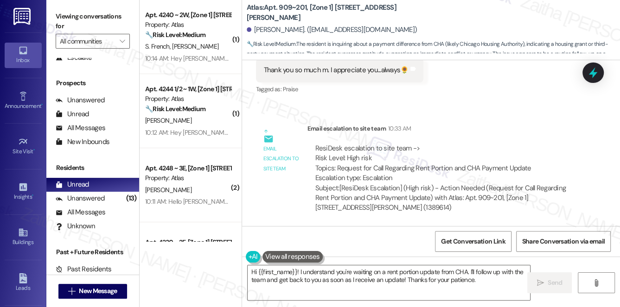
scroll to position [5371, 0]
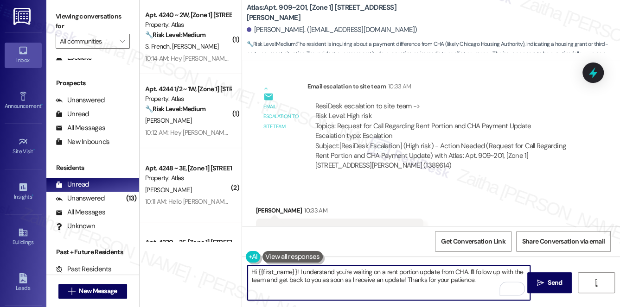
drag, startPoint x: 249, startPoint y: 271, endPoint x: 474, endPoint y: 290, distance: 225.1
click at [474, 290] on textarea "Hi {{first_name}}! I understand you're waiting on a rent portion update from CH…" at bounding box center [389, 283] width 283 height 35
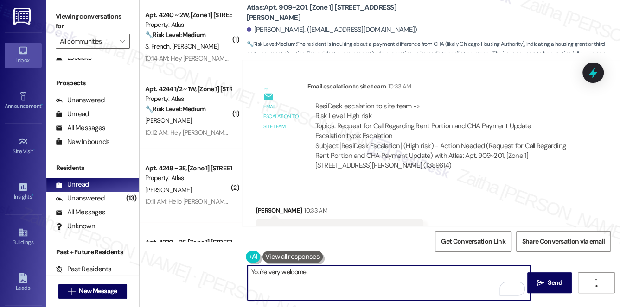
click at [262, 206] on div "Selena Lewis 10:33 AM" at bounding box center [340, 212] width 168 height 13
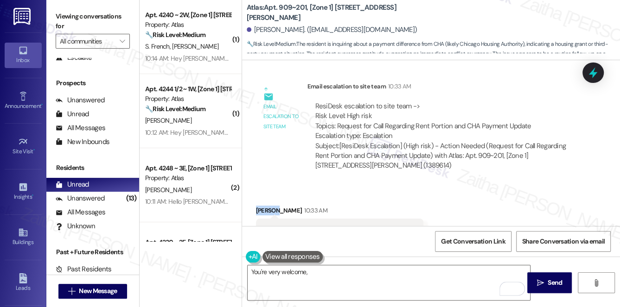
click at [262, 206] on div "Selena Lewis 10:33 AM" at bounding box center [340, 212] width 168 height 13
copy div "Selena"
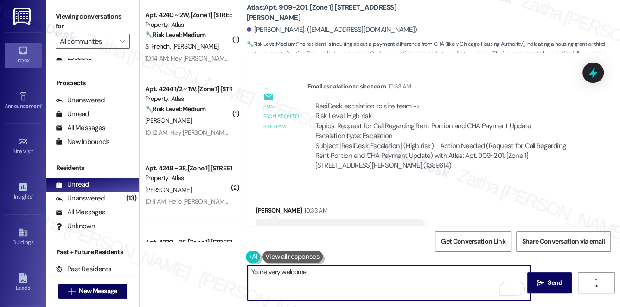
click at [317, 268] on textarea "You're very welcome," at bounding box center [389, 283] width 283 height 35
paste textarea "Selena"
click at [343, 271] on textarea "You're very welcome, Selena!" at bounding box center [389, 283] width 283 height 35
type textarea "You're very welcome, Selena!😊"
click at [552, 281] on span "Send" at bounding box center [554, 283] width 14 height 10
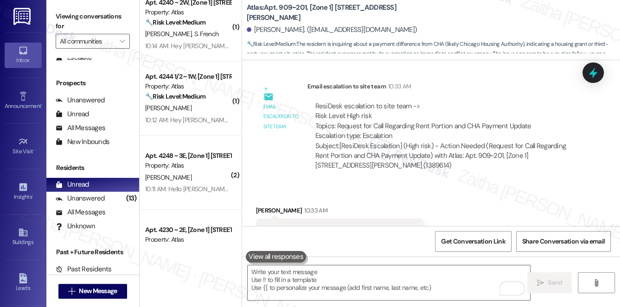
scroll to position [0, 0]
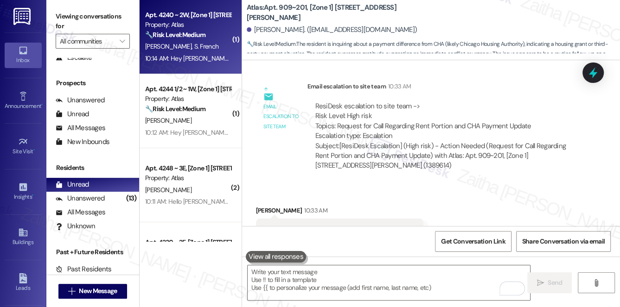
click at [209, 38] on div "🔧 Risk Level: Medium Resident is confirming access for routine pest control. Th…" at bounding box center [188, 35] width 86 height 10
type textarea "Fetching suggested responses. Please feel free to read through the conversation…"
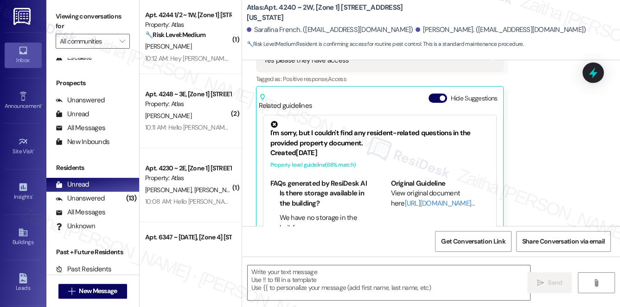
scroll to position [811, 0]
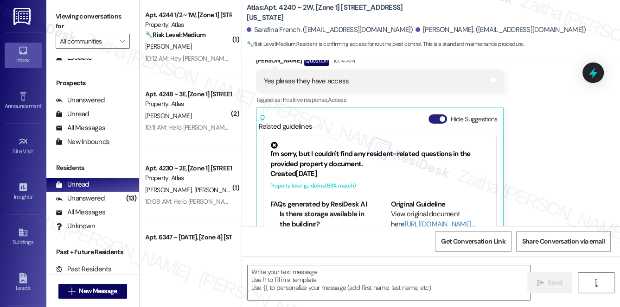
click at [430, 119] on button "Hide Suggestions" at bounding box center [437, 118] width 19 height 9
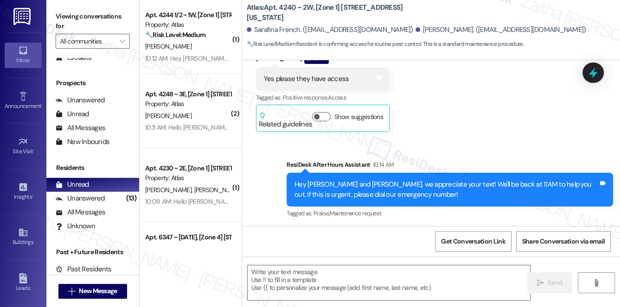
scroll to position [814, 0]
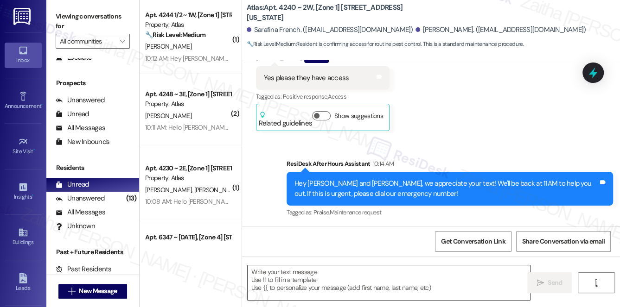
click at [312, 275] on textarea at bounding box center [389, 283] width 283 height 35
drag, startPoint x: 263, startPoint y: 76, endPoint x: 363, endPoint y: 76, distance: 100.1
click at [363, 76] on div "Yes please they have access Tags and notes" at bounding box center [322, 78] width 133 height 24
copy div "Yes please they have access Tags and notes"
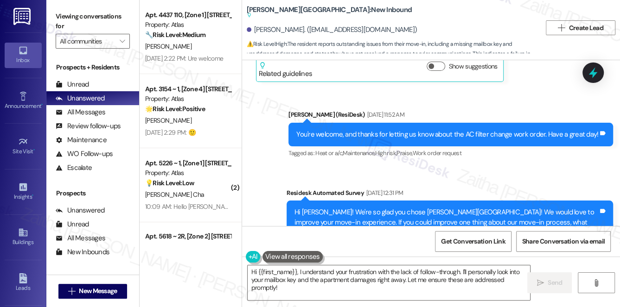
scroll to position [9053, 0]
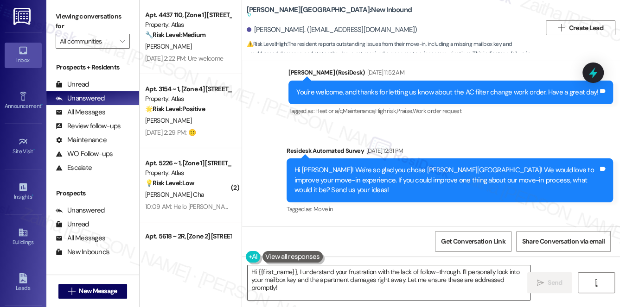
click at [298, 274] on textarea "Hi {{first_name}}, I understand your frustration with the lack of follow-throug…" at bounding box center [389, 283] width 283 height 35
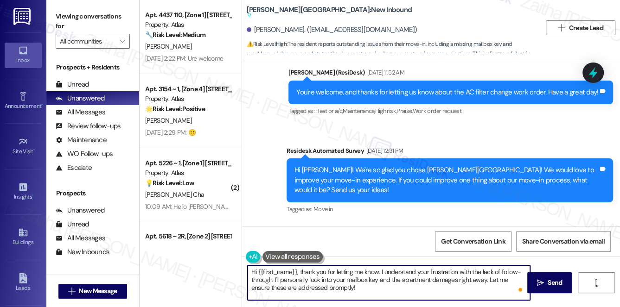
drag, startPoint x: 346, startPoint y: 279, endPoint x: 334, endPoint y: 280, distance: 12.5
click at [334, 280] on textarea "Hi {{first_name}}, thank you for letting me know. I understand your frustration…" at bounding box center [389, 283] width 283 height 35
click at [292, 280] on textarea "Hi {{first_name}}, thank you for letting me know. I understand your frustration…" at bounding box center [389, 283] width 283 height 35
click at [447, 277] on textarea "Hi {{first_name}}, thank you for letting me know. I understand your frustration…" at bounding box center [389, 283] width 283 height 35
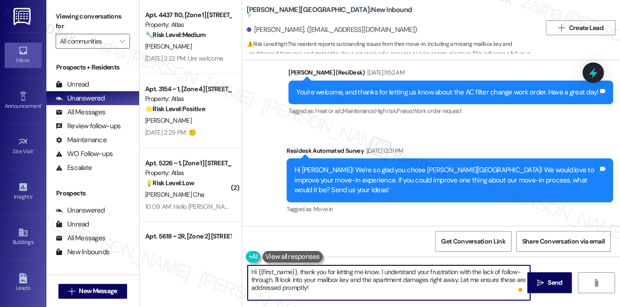
click at [447, 277] on textarea "Hi {{first_name}}, thank you for letting me know. I understand your frustration…" at bounding box center [389, 283] width 283 height 35
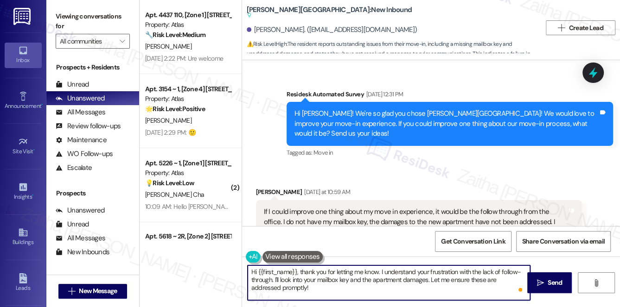
scroll to position [9096, 0]
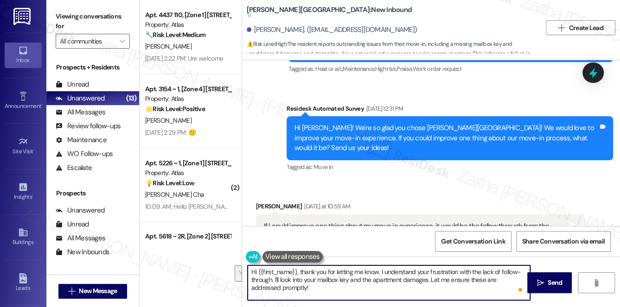
drag, startPoint x: 430, startPoint y: 280, endPoint x: 435, endPoint y: 289, distance: 10.4
click at [435, 289] on textarea "Hi {{first_name}}, thank you for letting me know. I understand your frustration…" at bounding box center [389, 283] width 283 height 35
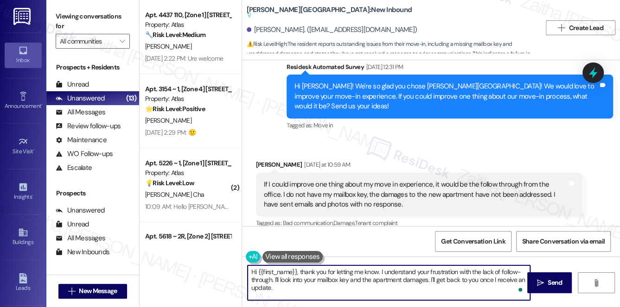
scroll to position [9137, 0]
type textarea "Hi {{first_name}}, thank you for letting me know. I understand your frustration…"
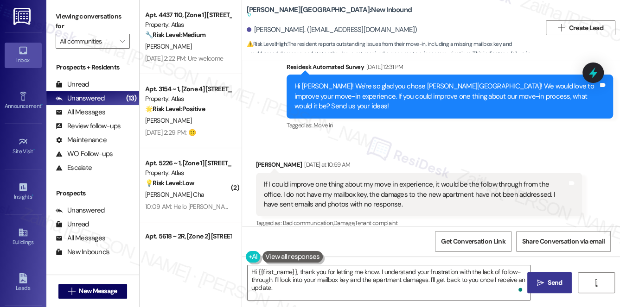
click at [545, 283] on span " Send" at bounding box center [549, 283] width 29 height 10
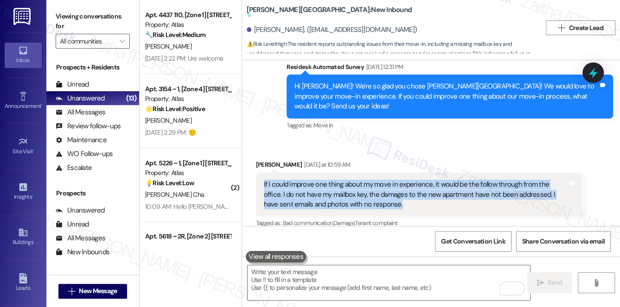
drag, startPoint x: 261, startPoint y: 83, endPoint x: 373, endPoint y: 105, distance: 113.9
click at [373, 173] on div "If I could improve one thing about my move in experience, it would be the follo…" at bounding box center [419, 195] width 326 height 44
copy div "If I could improve one thing about my move in experience, it would be the follo…"
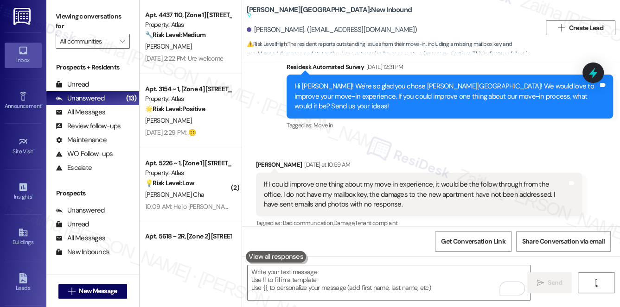
click at [426, 216] on div "Tagged as: Bad communication , Click to highlight conversations about Bad commu…" at bounding box center [419, 222] width 326 height 13
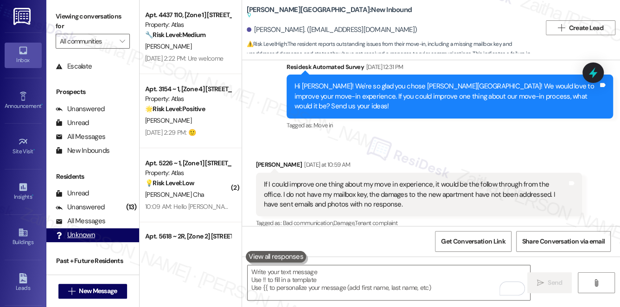
scroll to position [110, 0]
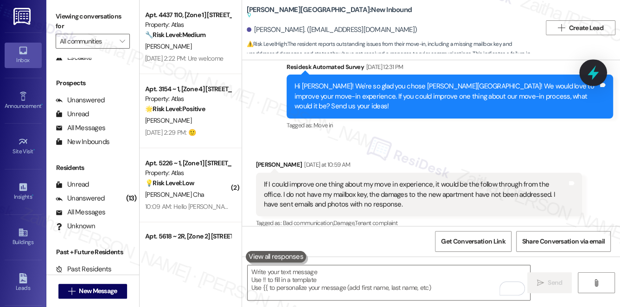
click at [590, 77] on icon at bounding box center [593, 73] width 16 height 16
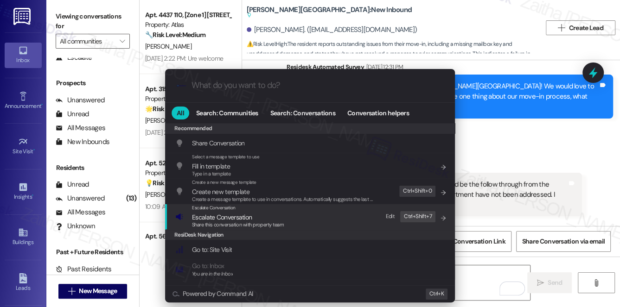
click at [241, 219] on span "Escalate Conversation" at bounding box center [222, 217] width 60 height 8
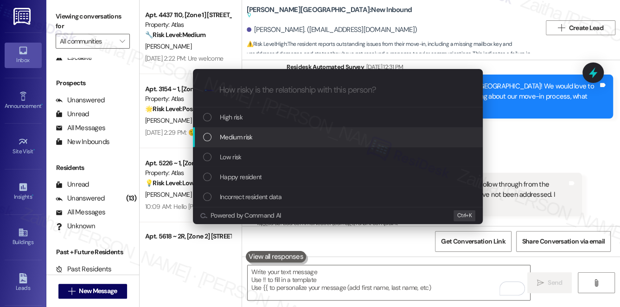
click at [266, 133] on div "Medium risk" at bounding box center [338, 137] width 271 height 10
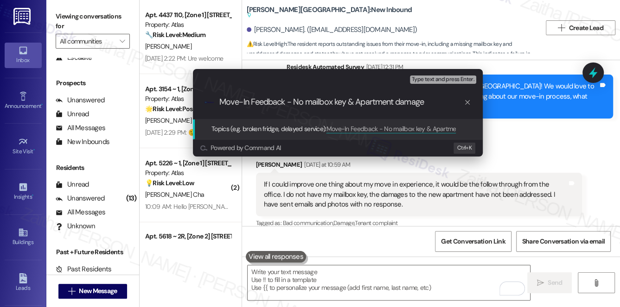
type input "Move-In Feedback - No mailbox key & Apartment damages"
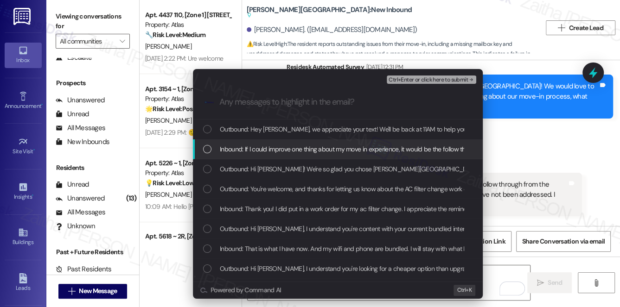
click at [268, 146] on span "Inbound: If I could improve one thing about my move in experience, it would be …" at bounding box center [562, 149] width 684 height 10
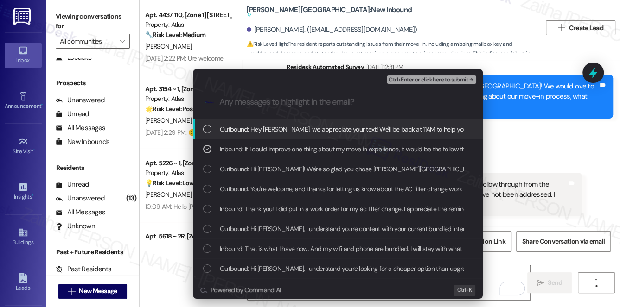
click at [411, 77] on span "Ctrl+Enter or click here to submit" at bounding box center [427, 80] width 79 height 6
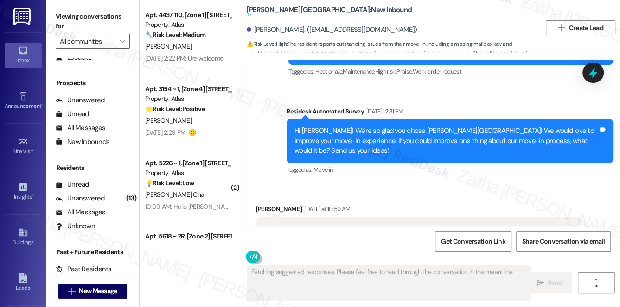
scroll to position [9049, 0]
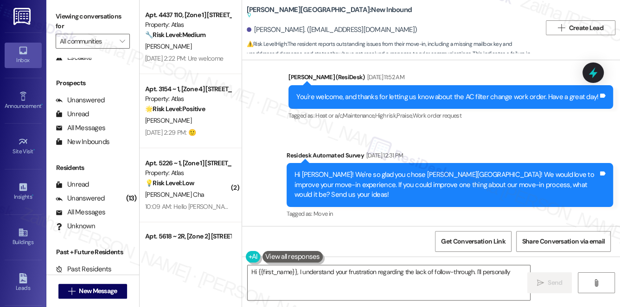
type textarea "Hi {{first_name}}, I understand your frustration regarding the lack of follow-t…"
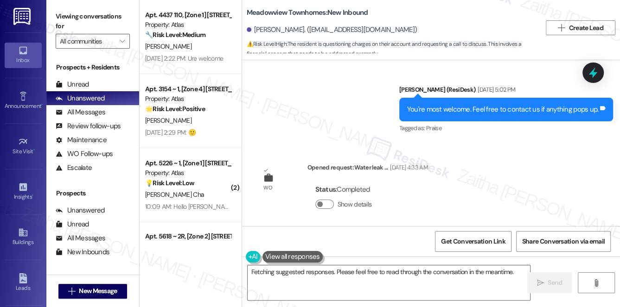
scroll to position [3497, 0]
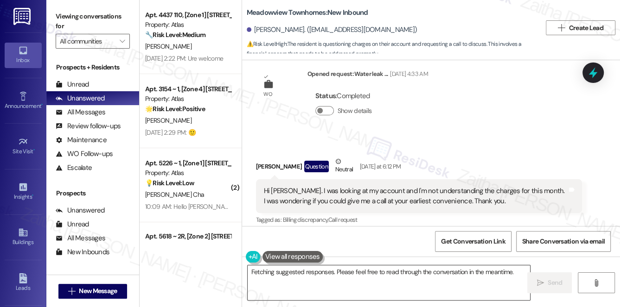
click at [300, 273] on textarea "Hi {{first_name}}, I understand you have questions about your account charges. …" at bounding box center [389, 283] width 283 height 35
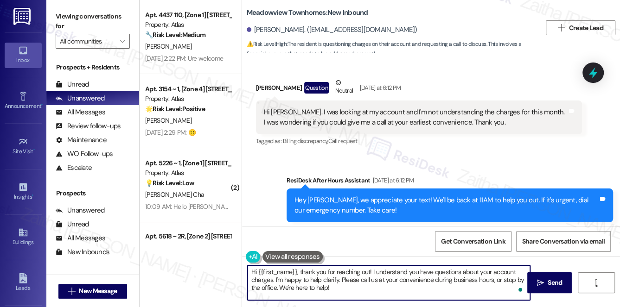
scroll to position [3581, 0]
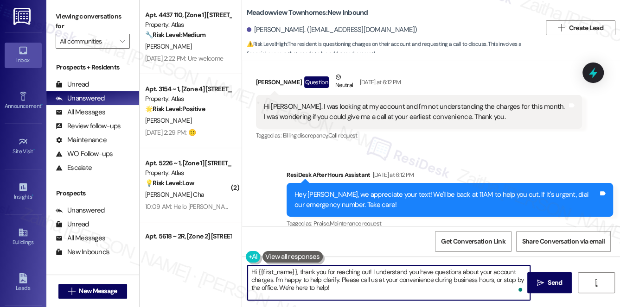
drag, startPoint x: 342, startPoint y: 279, endPoint x: 351, endPoint y: 292, distance: 14.9
click at [351, 292] on textarea "Hi {{first_name}}, thank you for reaching out! I understand you have questions …" at bounding box center [389, 283] width 283 height 35
drag, startPoint x: 339, startPoint y: 279, endPoint x: 275, endPoint y: 279, distance: 63.5
click at [275, 279] on textarea "Hi {{first_name}}, thank you for reaching out! I understand you have questions …" at bounding box center [389, 283] width 283 height 35
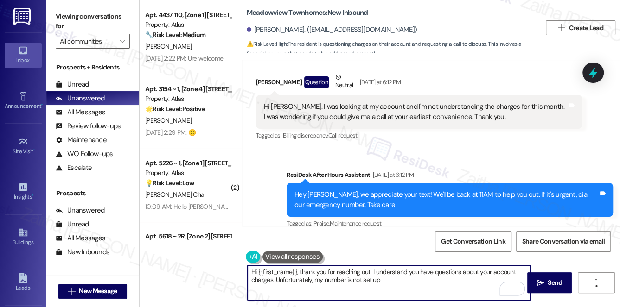
click at [390, 282] on textarea "Hi {{first_name}}, thank you for reaching out! I understand you have questions …" at bounding box center [389, 283] width 283 height 35
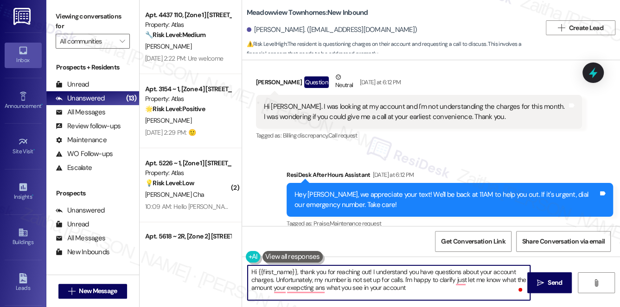
click at [452, 280] on textarea "Hi {{first_name}}, thank you for reaching out! I understand you have questions …" at bounding box center [389, 283] width 283 height 35
type textarea "Hi {{first_name}}, thank you for reaching out! I understand you have questions …"
drag, startPoint x: 251, startPoint y: 272, endPoint x: 454, endPoint y: 294, distance: 204.2
click at [454, 294] on textarea "Hi {{first_name}}, thank you for reaching out! I understand you have questions …" at bounding box center [389, 283] width 283 height 35
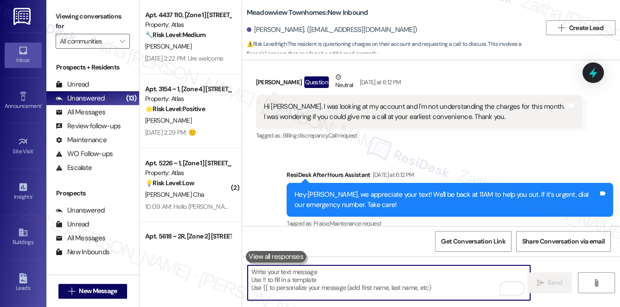
paste textarea "Hi {{first_name}}, thank you for reaching out! I understand you have questions …"
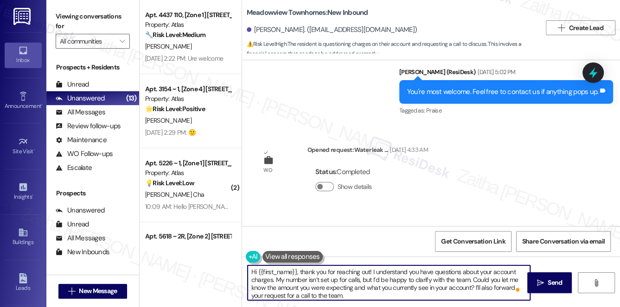
scroll to position [3413, 0]
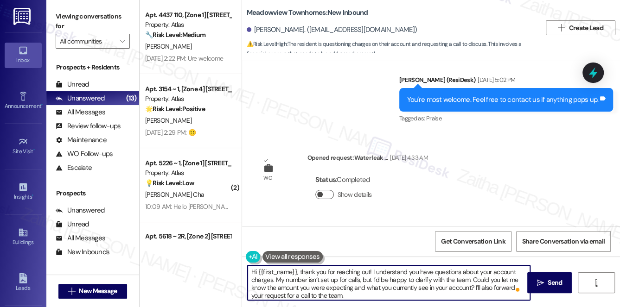
type textarea "Hi {{first_name}}, thank you for reaching out! I understand you have questions …"
click at [326, 190] on button "Show details" at bounding box center [324, 194] width 19 height 9
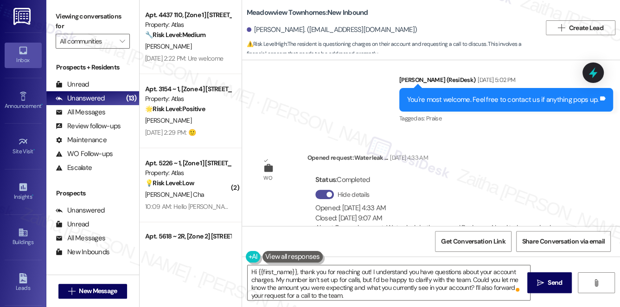
click at [321, 190] on button "Hide details" at bounding box center [324, 194] width 19 height 9
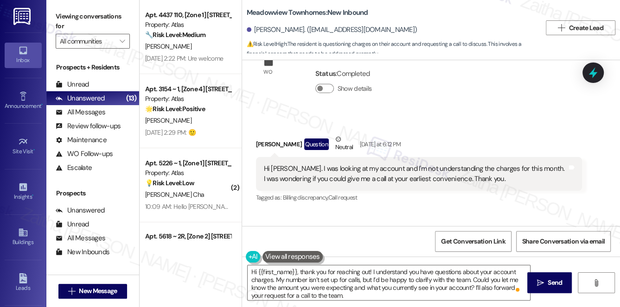
scroll to position [3581, 0]
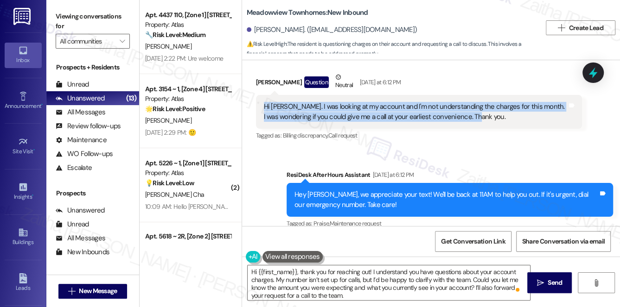
drag, startPoint x: 262, startPoint y: 93, endPoint x: 488, endPoint y: 116, distance: 227.4
click at [488, 116] on div "Hi Sarah. I was looking at my account and I'm not understanding the charges for…" at bounding box center [419, 112] width 326 height 34
copy div "Hi Sarah. I was looking at my account and I'm not understanding the charges for…"
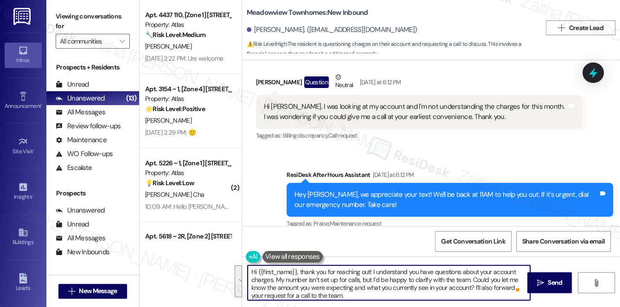
drag, startPoint x: 248, startPoint y: 270, endPoint x: 357, endPoint y: 292, distance: 111.2
click at [357, 292] on textarea "Hi {{first_name}}, thank you for reaching out! I understand you have questions …" at bounding box center [389, 283] width 283 height 35
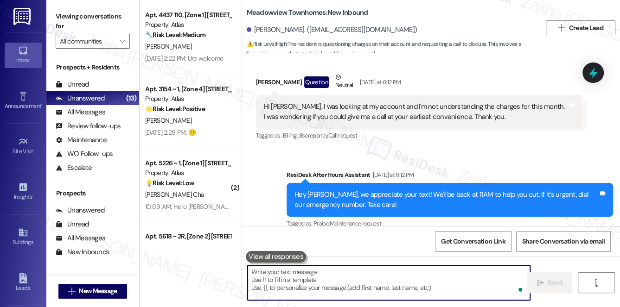
paste textarea "Hi Sarah, thank you for reaching out! I understand you have questions about thi…"
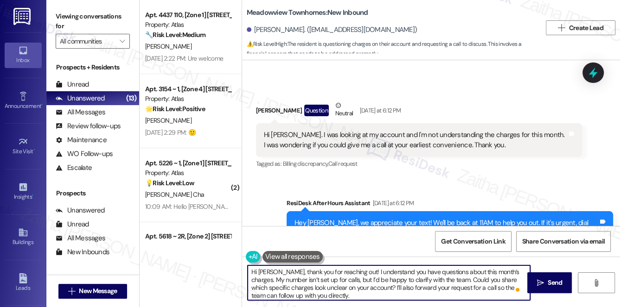
scroll to position [3539, 0]
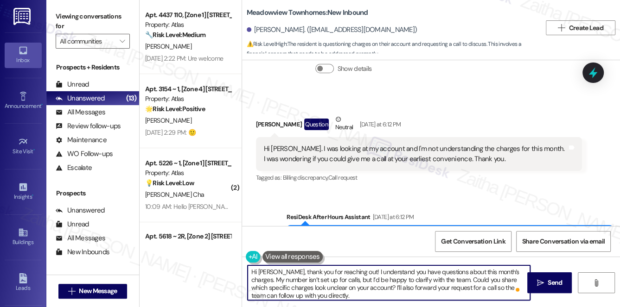
click at [263, 114] on div "Quanesha Murriell Question Neutral Yesterday at 6:12 PM" at bounding box center [419, 125] width 326 height 23
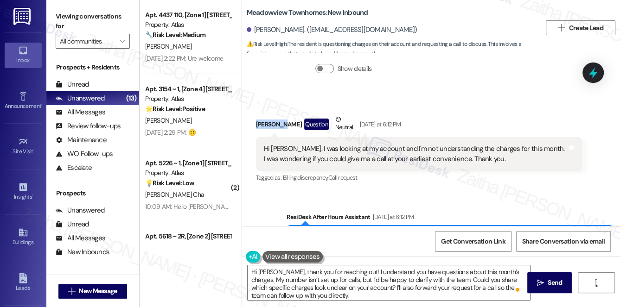
click at [263, 114] on div "Quanesha Murriell Question Neutral Yesterday at 6:12 PM" at bounding box center [419, 125] width 326 height 23
copy div "Quanesha"
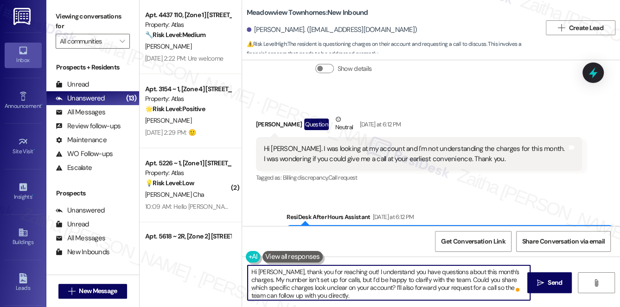
click at [263, 274] on textarea "Hi Sarah, thank you for reaching out! I understand you have questions about thi…" at bounding box center [389, 283] width 283 height 35
paste textarea "Quanesha"
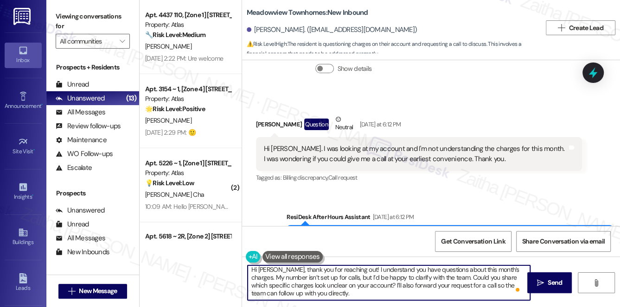
click at [357, 293] on textarea "Hi Quanesha, thank you for reaching out! I understand you have questions about …" at bounding box center [389, 283] width 283 height 35
type textarea "Hi Quanesha, thank you for reaching out! I understand you have questions about …"
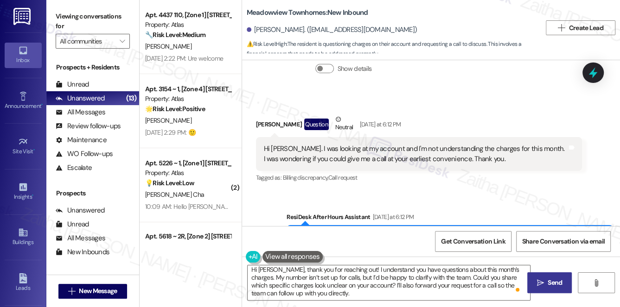
drag, startPoint x: 552, startPoint y: 279, endPoint x: 544, endPoint y: 273, distance: 10.3
click at [552, 279] on span "Send" at bounding box center [554, 283] width 14 height 10
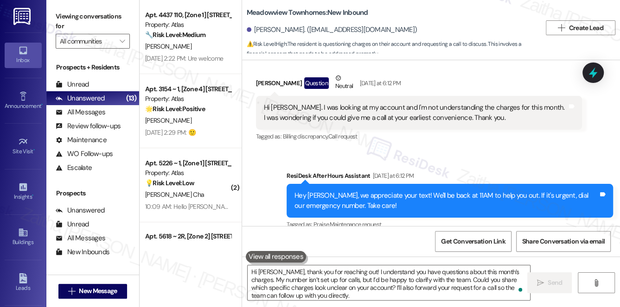
scroll to position [3581, 0]
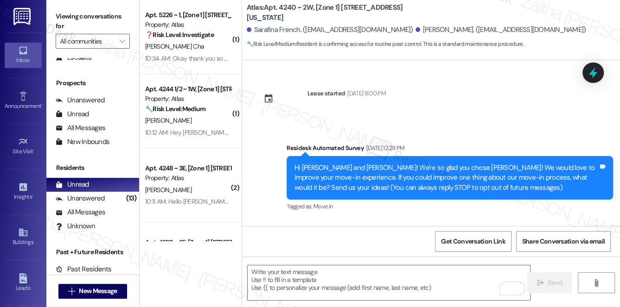
scroll to position [814, 0]
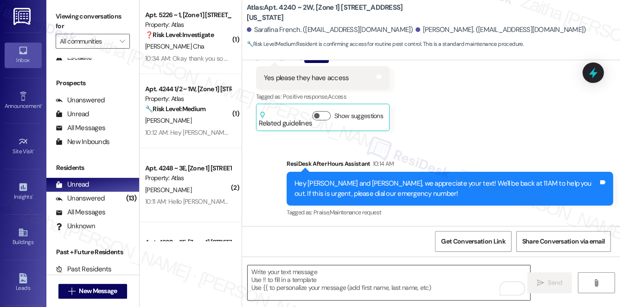
click at [301, 275] on textarea "To enrich screen reader interactions, please activate Accessibility in Grammarl…" at bounding box center [389, 283] width 283 height 35
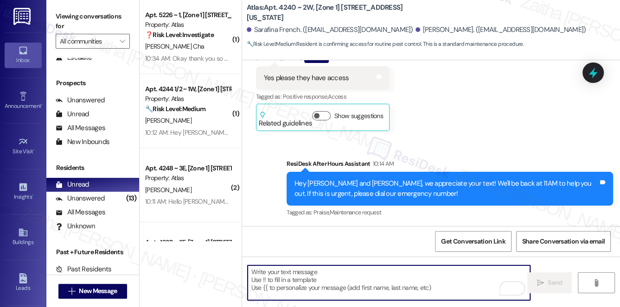
paste textarea "Great, thank you for confirming!"
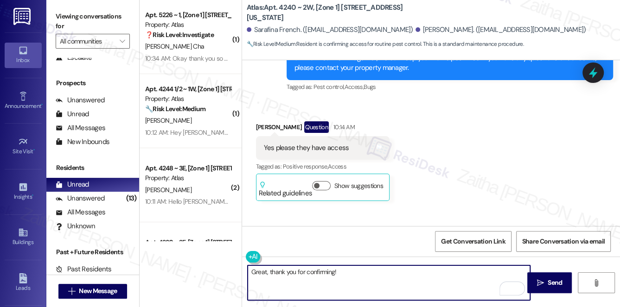
scroll to position [730, 0]
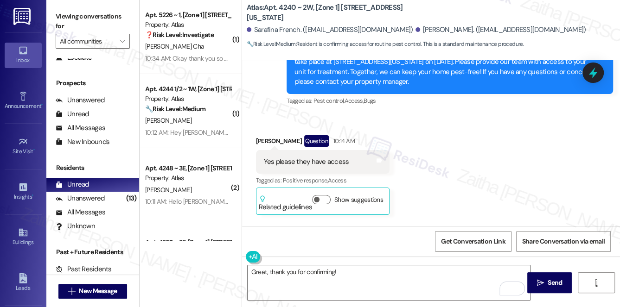
click at [260, 142] on div "[PERSON_NAME] Question 10:14 AM" at bounding box center [322, 142] width 133 height 15
copy div "[PERSON_NAME]"
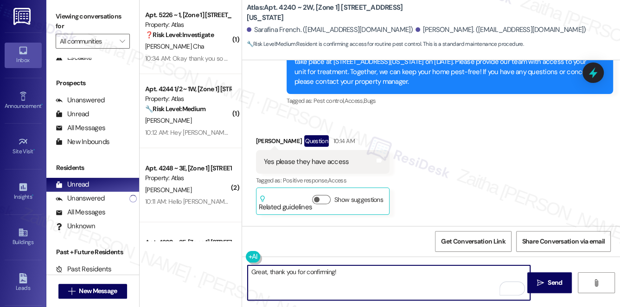
click at [332, 270] on textarea "Great, thank you for confirming!" at bounding box center [389, 283] width 283 height 35
paste textarea "[PERSON_NAME]"
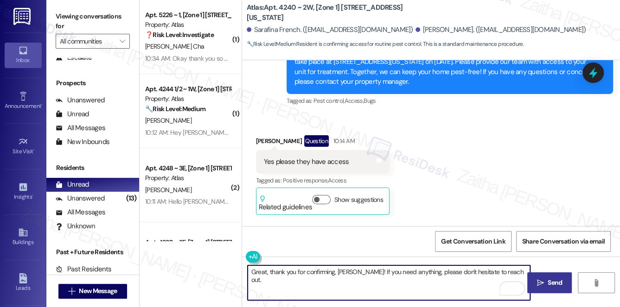
type textarea "Great, thank you for confirming, [PERSON_NAME]! If you need anything, please do…"
drag, startPoint x: 548, startPoint y: 281, endPoint x: 538, endPoint y: 273, distance: 12.9
click at [546, 281] on span "Send" at bounding box center [555, 283] width 18 height 10
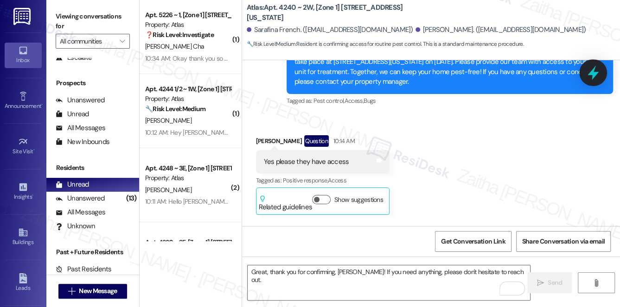
click at [585, 78] on icon at bounding box center [593, 73] width 16 height 16
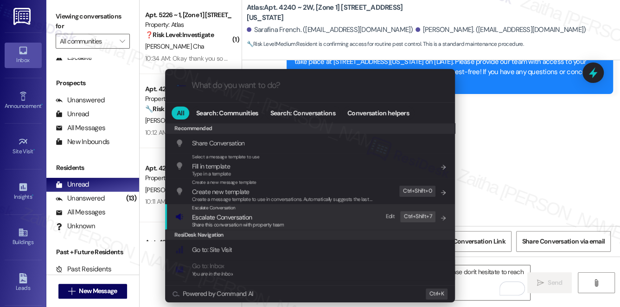
click at [227, 212] on span "Escalate Conversation" at bounding box center [222, 217] width 60 height 10
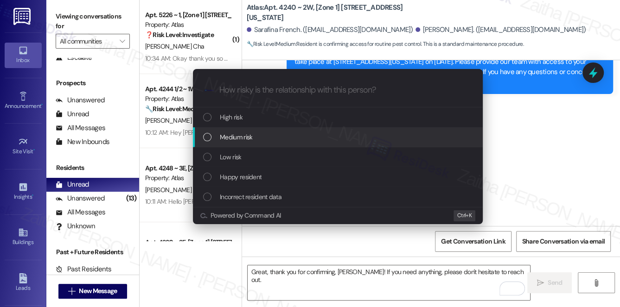
click at [242, 138] on span "Medium risk" at bounding box center [236, 137] width 32 height 10
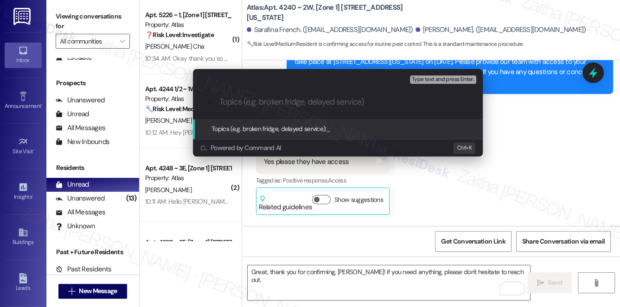
paste input "Pest Control Routine Service- Permission____"
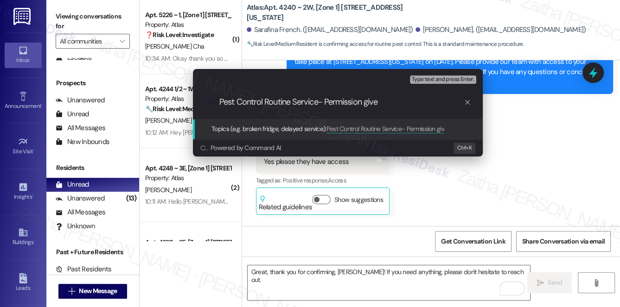
type input "Pest Control Routine Service- Permission given"
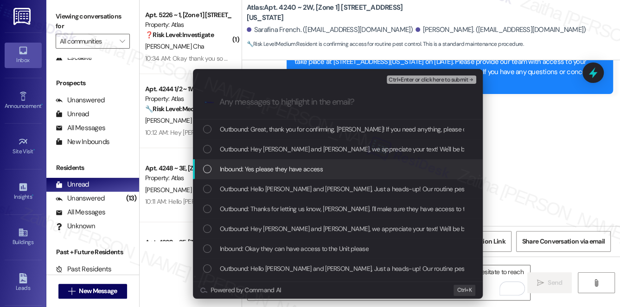
click at [363, 167] on div "Inbound: Yes please they have access" at bounding box center [338, 169] width 271 height 10
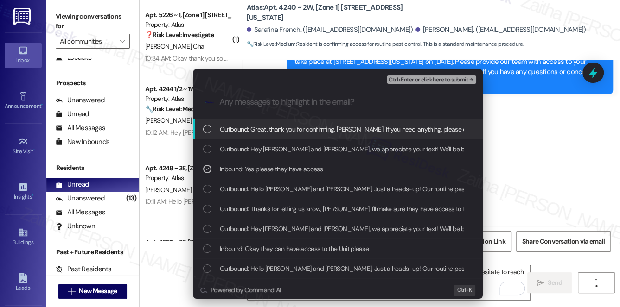
click at [419, 82] on span "Ctrl+Enter or click here to submit" at bounding box center [427, 80] width 79 height 6
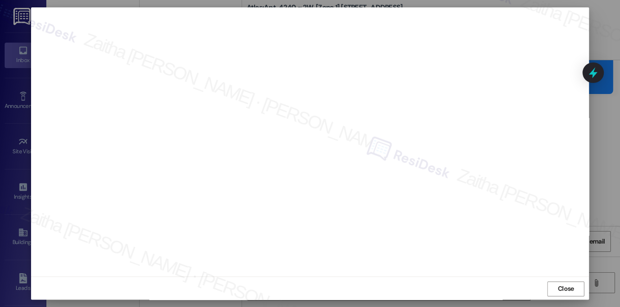
scroll to position [8, 0]
click at [562, 290] on span "Close" at bounding box center [566, 288] width 16 height 10
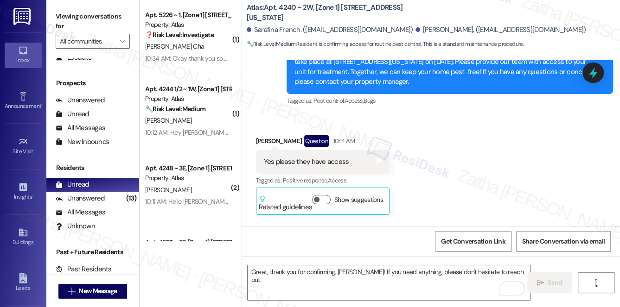
click at [584, 74] on div at bounding box center [592, 73] width 21 height 20
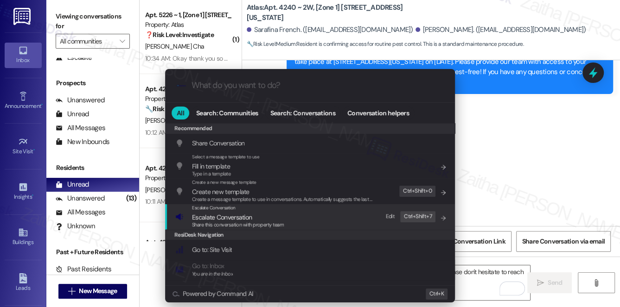
click at [219, 218] on span "Escalate Conversation" at bounding box center [222, 217] width 60 height 8
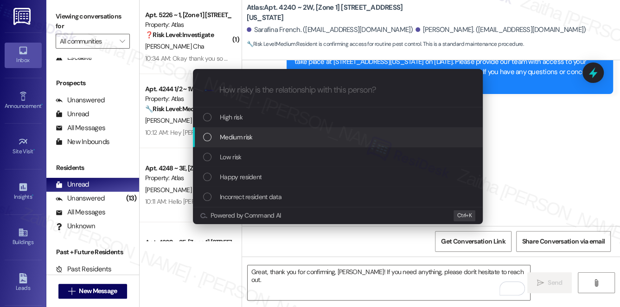
click at [236, 136] on span "Medium risk" at bounding box center [236, 137] width 32 height 10
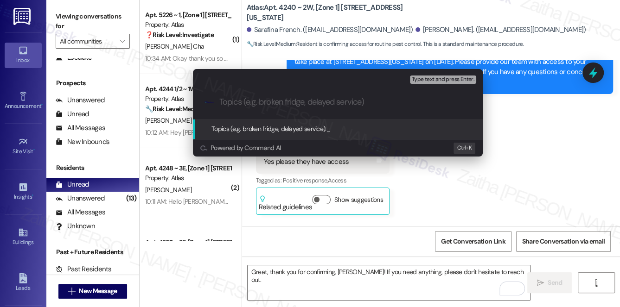
paste input "Pest Control Routine Service- Permission____"
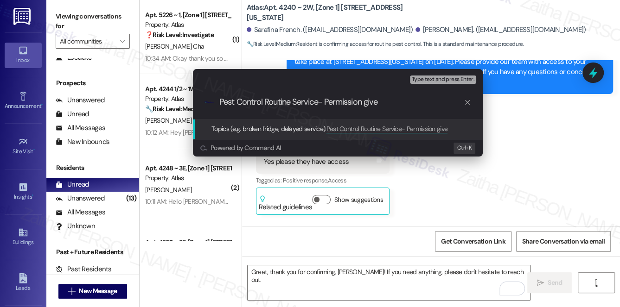
type input "Pest Control Routine Service- Permission given"
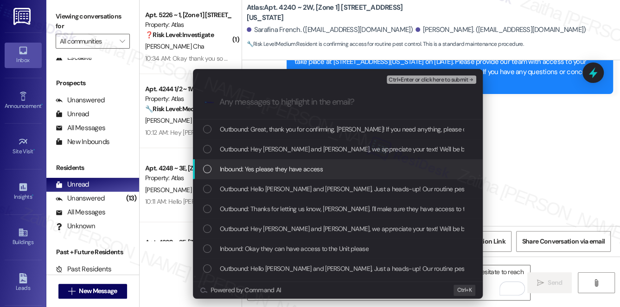
click at [284, 166] on span "Inbound: Yes please they have access" at bounding box center [271, 169] width 103 height 10
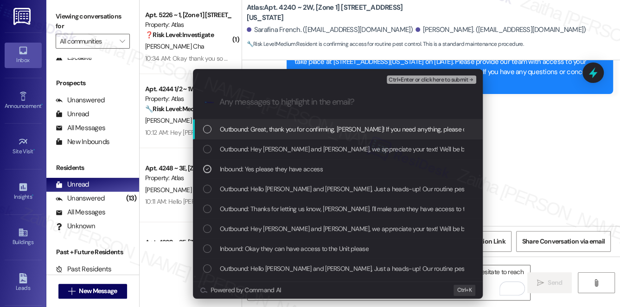
click at [437, 76] on button "Ctrl+Enter or click here to submit" at bounding box center [431, 80] width 89 height 8
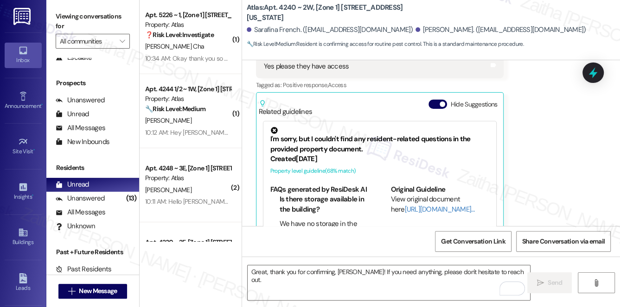
scroll to position [848, 0]
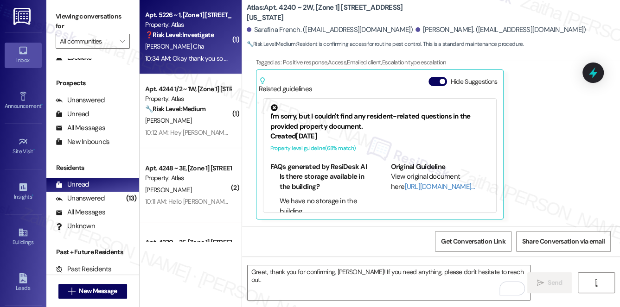
click at [197, 47] on div "[PERSON_NAME] Cha" at bounding box center [188, 47] width 88 height 12
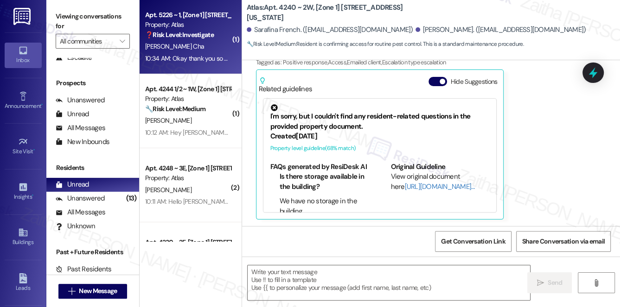
type textarea "Fetching suggested responses. Please feel free to read through the conversation…"
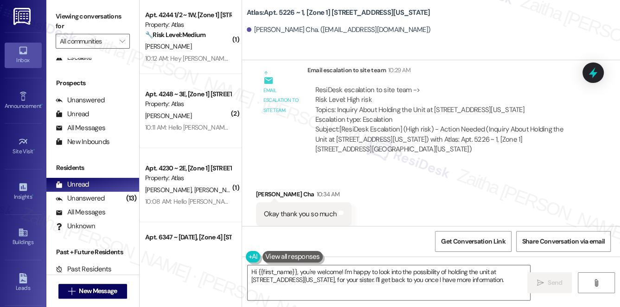
scroll to position [1993, 0]
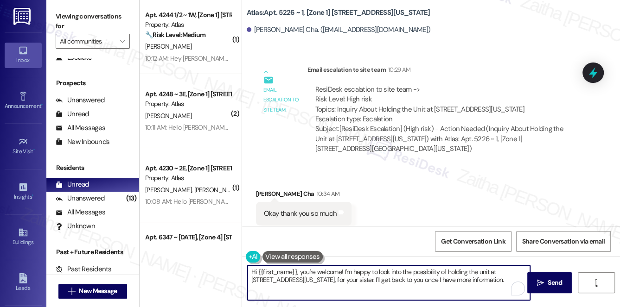
click at [252, 268] on textarea "Hi {{first_name}}, you're welcome! I'm happy to look into the possibility of ho…" at bounding box center [389, 283] width 283 height 35
drag, startPoint x: 348, startPoint y: 268, endPoint x: 489, endPoint y: 306, distance: 146.3
click at [525, 294] on textarea "You're very welcome, {{first_name}}, you're welcome! I'm happy to look into the…" at bounding box center [389, 283] width 283 height 35
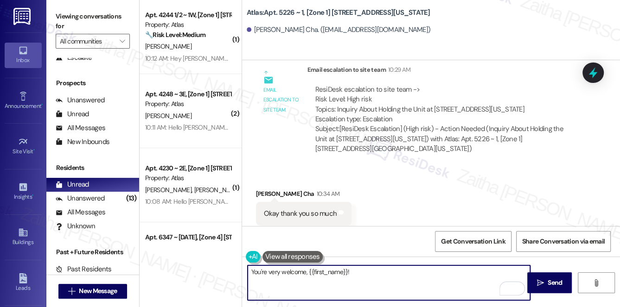
type textarea "You're very welcome, {{first_name}}!"
click at [561, 286] on span "Send" at bounding box center [554, 283] width 14 height 10
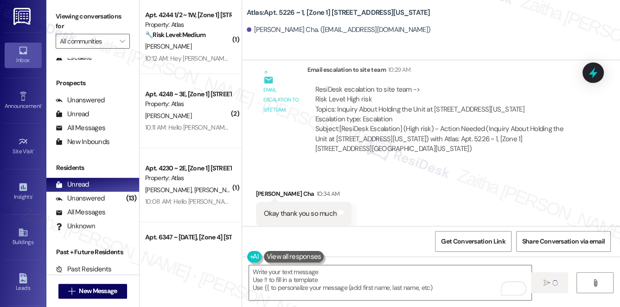
scroll to position [1992, 0]
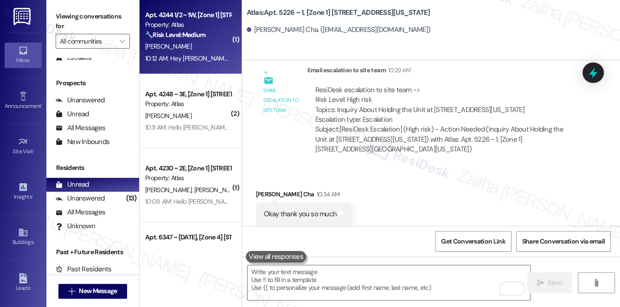
click at [218, 53] on div "10:12 AM: Hey [PERSON_NAME], we appreciate your text! We'll be back at 11AM to …" at bounding box center [188, 59] width 88 height 12
type textarea "Fetching suggested responses. Please feel free to read through the conversation…"
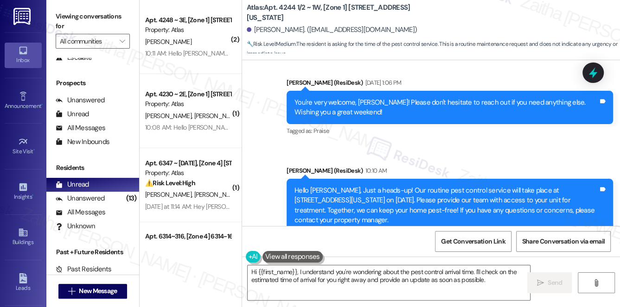
scroll to position [5447, 0]
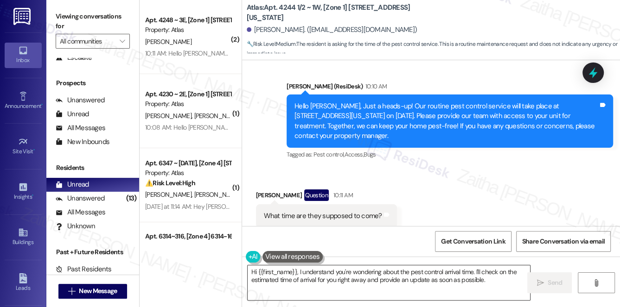
click at [361, 280] on textarea "Hi {{first_name}}, I understand you're wondering about the pest control arrival…" at bounding box center [389, 283] width 283 height 35
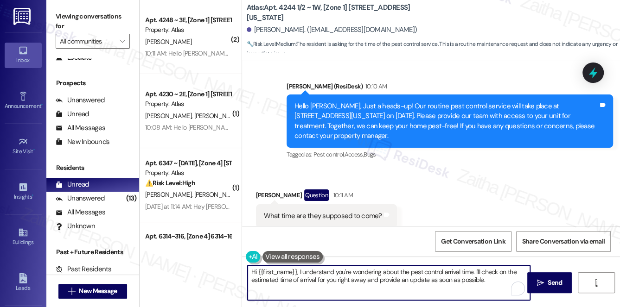
click at [361, 279] on textarea "Hi {{first_name}}, I understand you're wondering about the pest control arrival…" at bounding box center [389, 283] width 283 height 35
click at [438, 280] on textarea "Hi {{first_name}}, I understand you're wondering about the pest control arrival…" at bounding box center [389, 283] width 283 height 35
type textarea "Hi {{first_name}}, I understand you're wondering about the pest control arrival…"
click at [556, 277] on button " Send" at bounding box center [549, 283] width 45 height 21
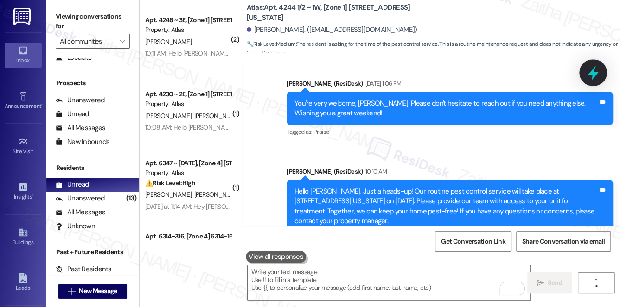
click at [598, 76] on icon at bounding box center [593, 73] width 16 height 16
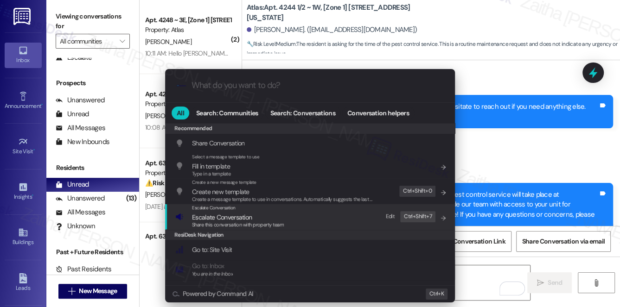
click at [241, 219] on span "Escalate Conversation" at bounding box center [222, 217] width 60 height 8
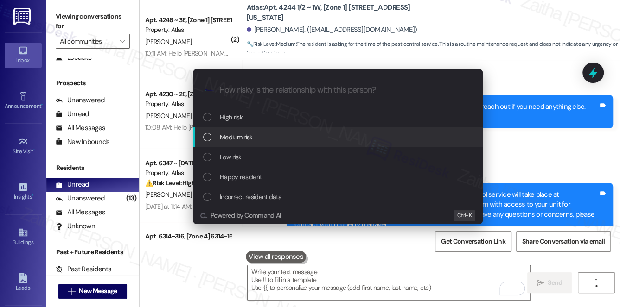
click at [237, 136] on span "Medium risk" at bounding box center [236, 137] width 32 height 10
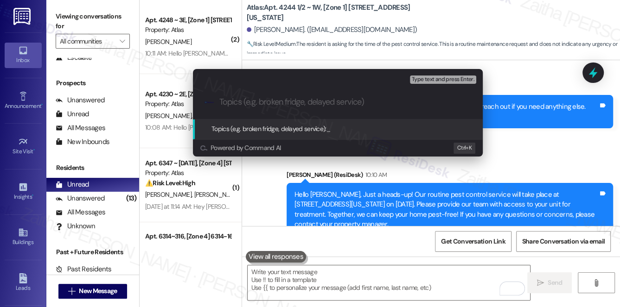
paste input "Pest Control Routine Service- Permission____"
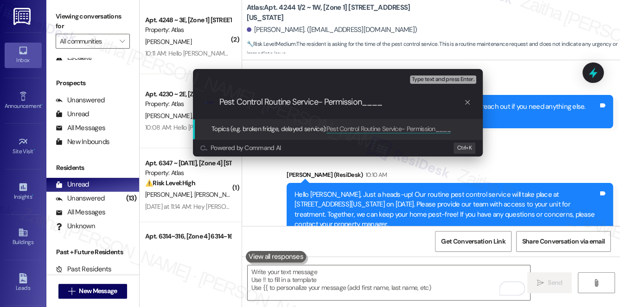
drag, startPoint x: 324, startPoint y: 102, endPoint x: 420, endPoint y: 103, distance: 96.4
click at [420, 103] on input "Pest Control Routine Service- Permission____" at bounding box center [341, 102] width 244 height 10
type input "Pest Control Routine Service- ETA inquiry"
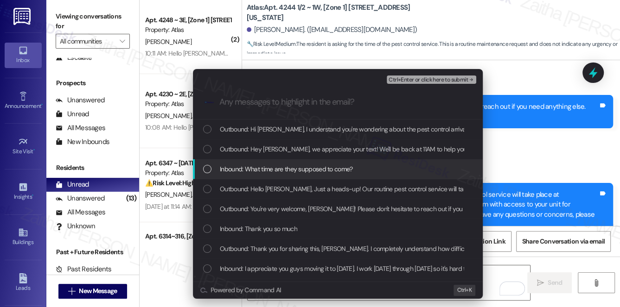
click at [310, 168] on span "Inbound: What time are they supposed to come?" at bounding box center [286, 169] width 133 height 10
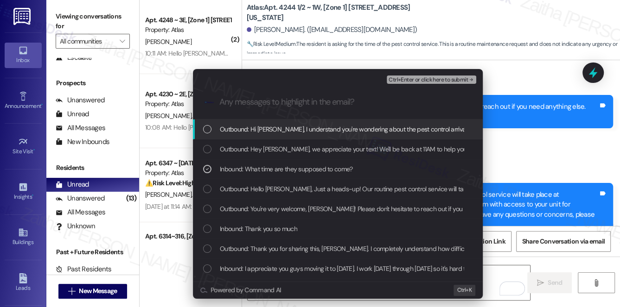
click at [416, 81] on span "Ctrl+Enter or click here to submit" at bounding box center [427, 80] width 79 height 6
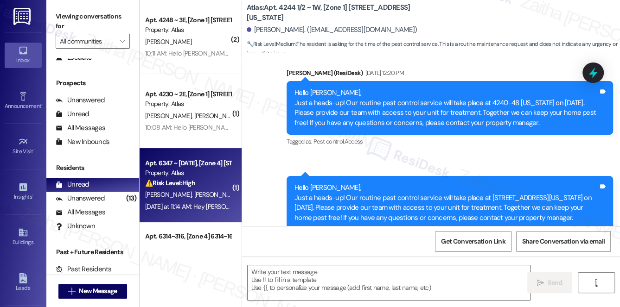
type textarea "Fetching suggested responses. Please feel free to read through the conversation…"
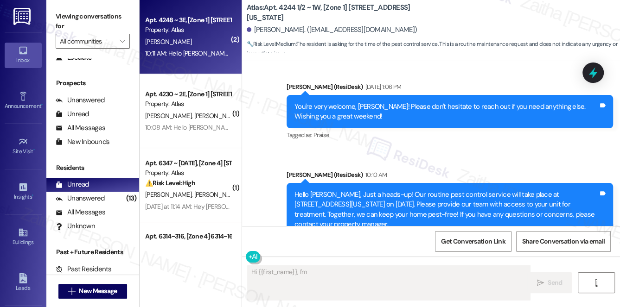
click at [207, 46] on div "[PERSON_NAME]" at bounding box center [188, 42] width 88 height 12
type textarea "Hi {{first_name}}, I'm happy to check on the estimated arrival time for pest co…"
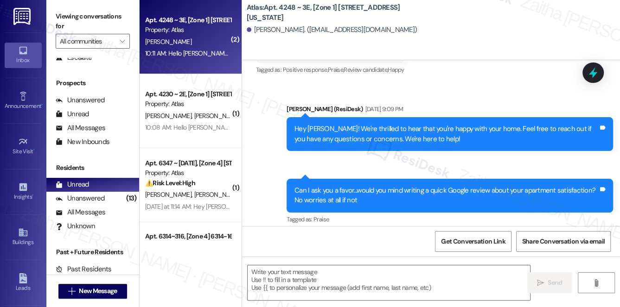
type textarea "Fetching suggested responses. Please feel free to read through the conversation…"
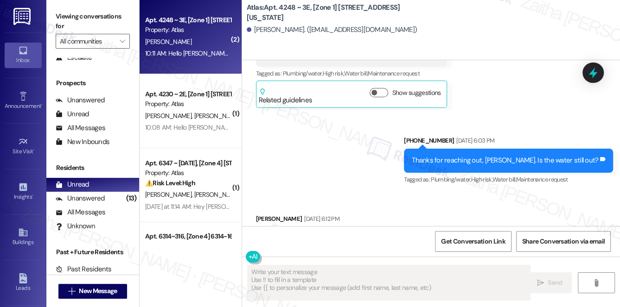
scroll to position [2640, 0]
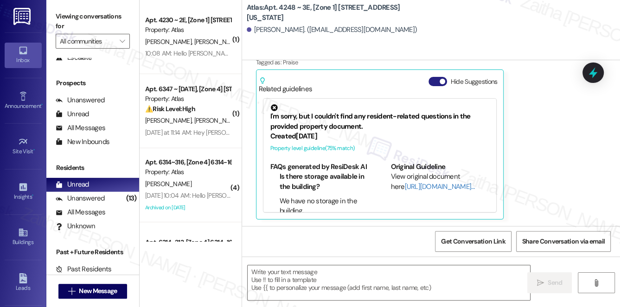
click at [439, 82] on span "button" at bounding box center [442, 82] width 6 height 6
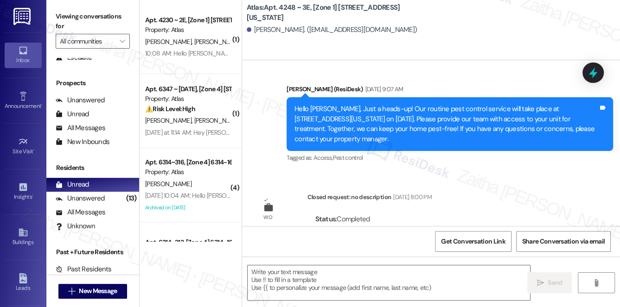
scroll to position [4508, 0]
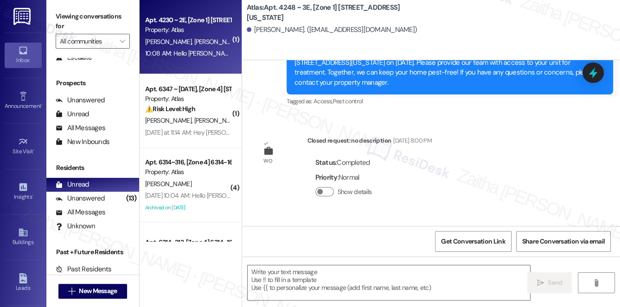
click at [220, 40] on div "[PERSON_NAME] [PERSON_NAME]" at bounding box center [188, 42] width 88 height 12
type textarea "Fetching suggested responses. Please feel free to read through the conversation…"
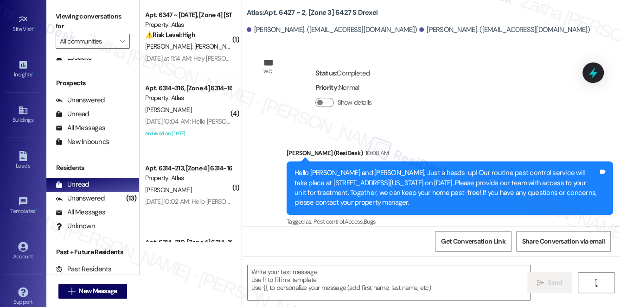
scroll to position [131, 0]
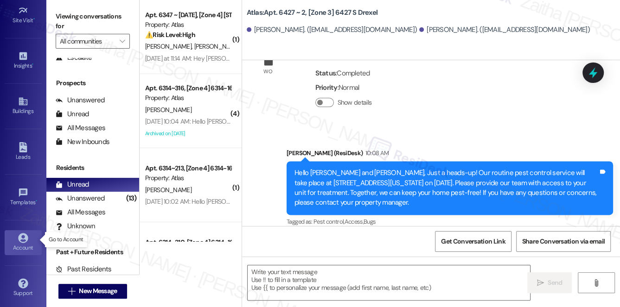
click at [19, 248] on div "Account" at bounding box center [23, 247] width 46 height 9
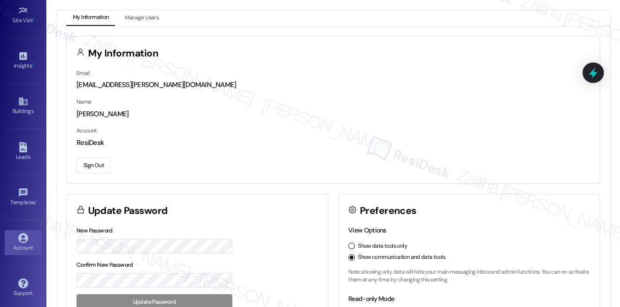
click at [90, 167] on button "Sign Out" at bounding box center [93, 166] width 34 height 16
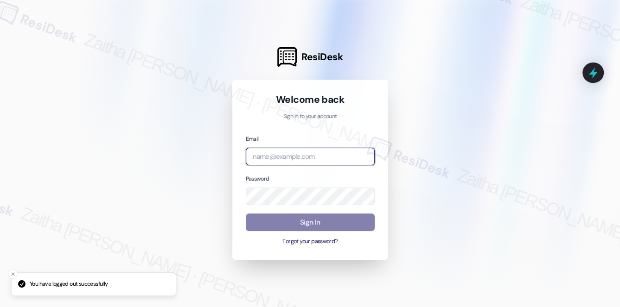
click at [277, 152] on input "email" at bounding box center [310, 157] width 129 height 18
type input "[EMAIL_ADDRESS][PERSON_NAME][DOMAIN_NAME]"
